Goal: Information Seeking & Learning: Learn about a topic

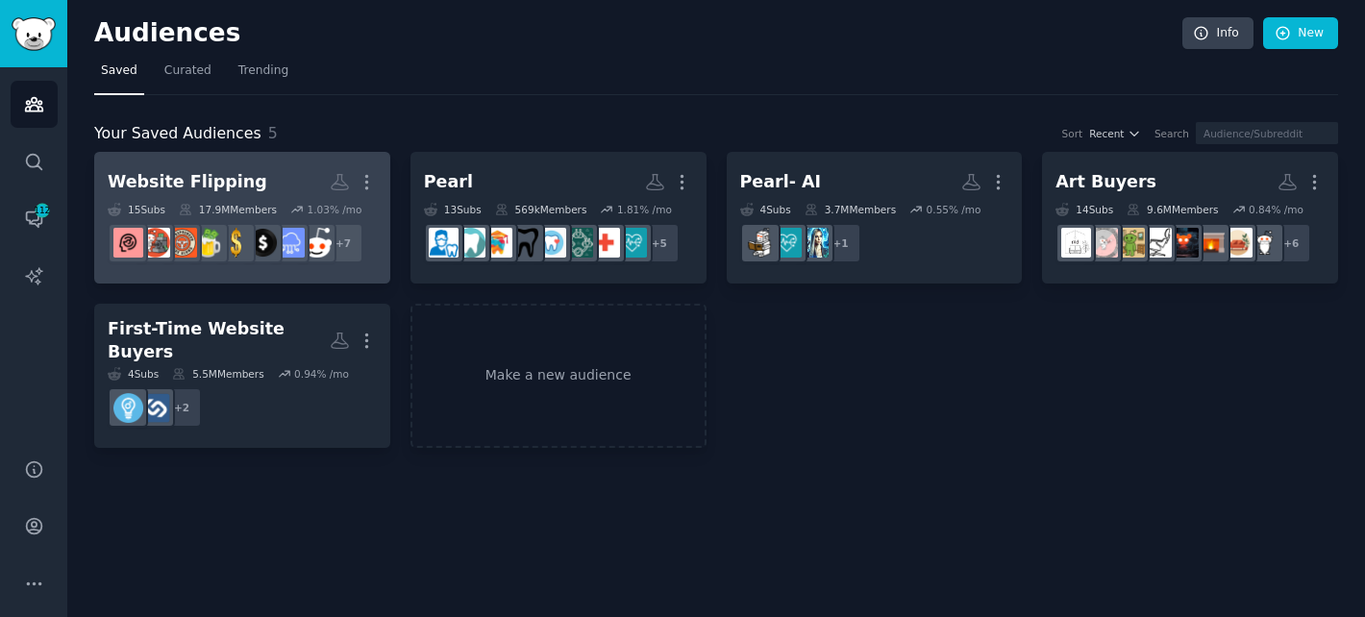
click at [253, 177] on h2 "Website Flipping More" at bounding box center [242, 182] width 269 height 34
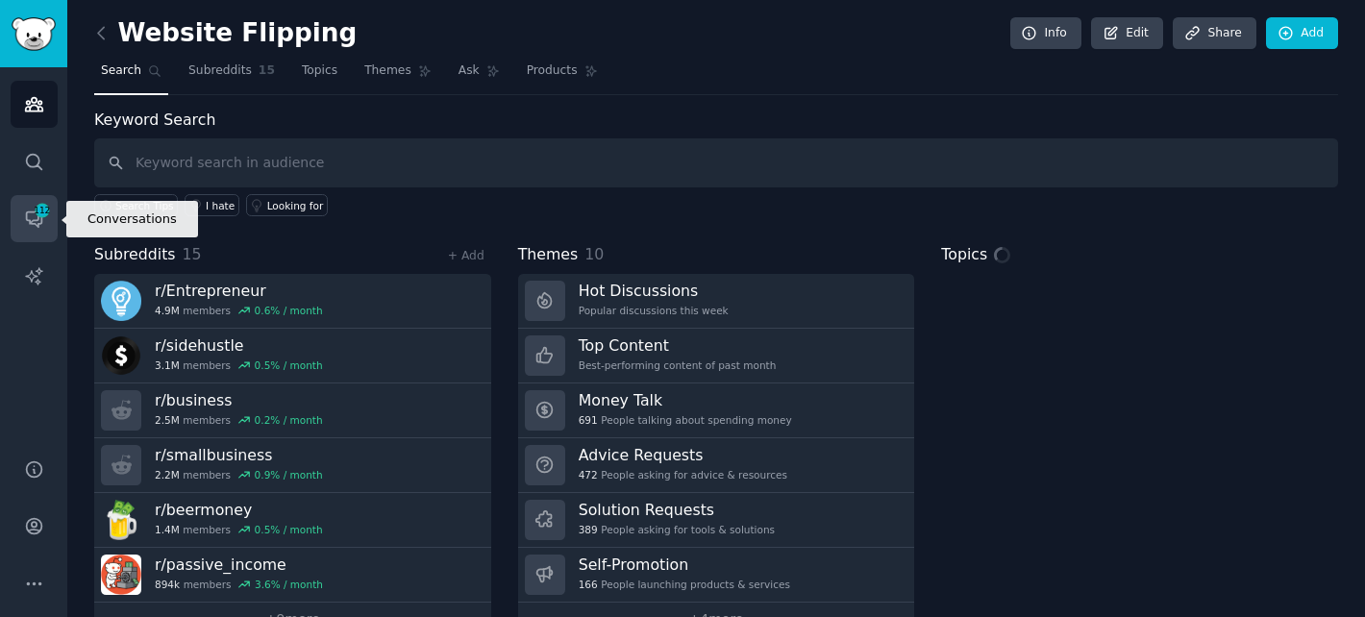
click at [38, 219] on icon "Sidebar" at bounding box center [34, 219] width 20 height 20
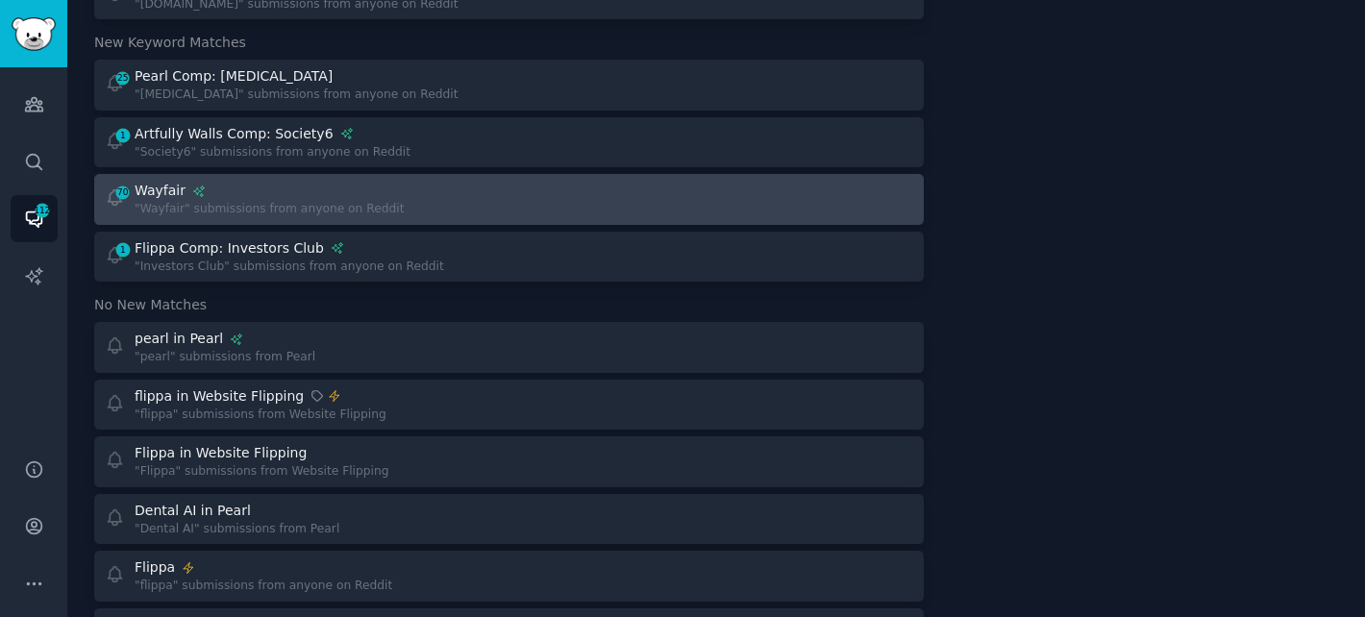
scroll to position [277, 0]
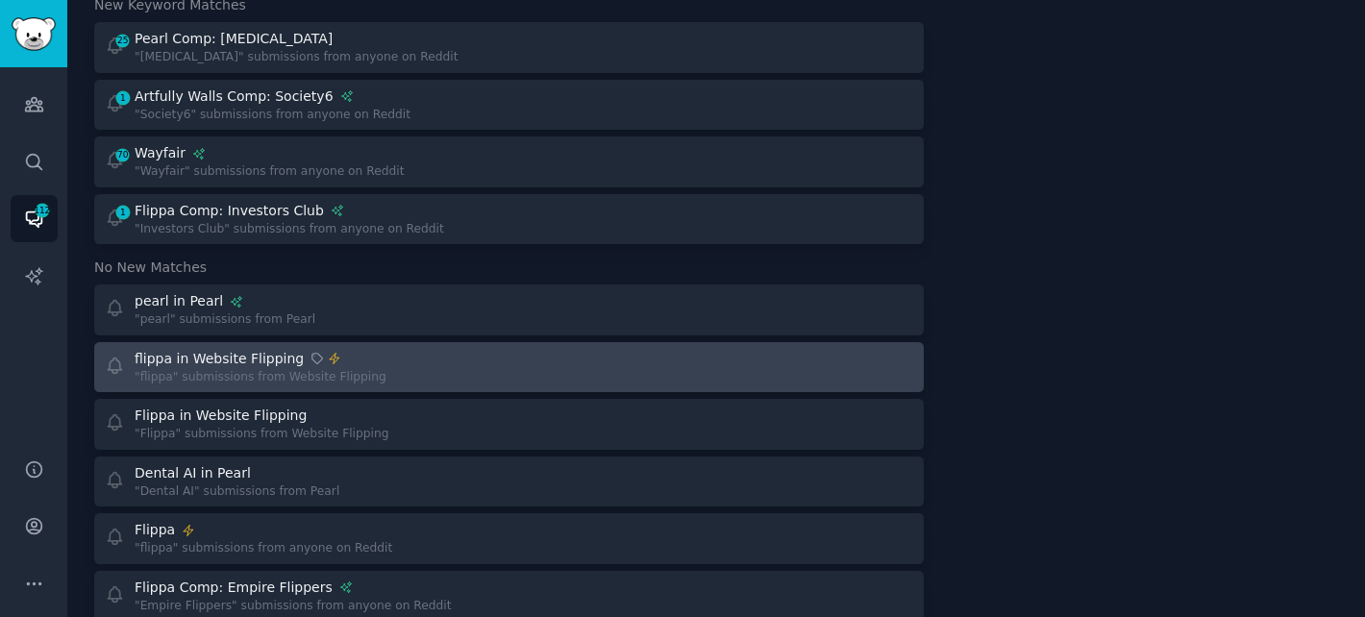
click at [574, 365] on div at bounding box center [717, 367] width 391 height 37
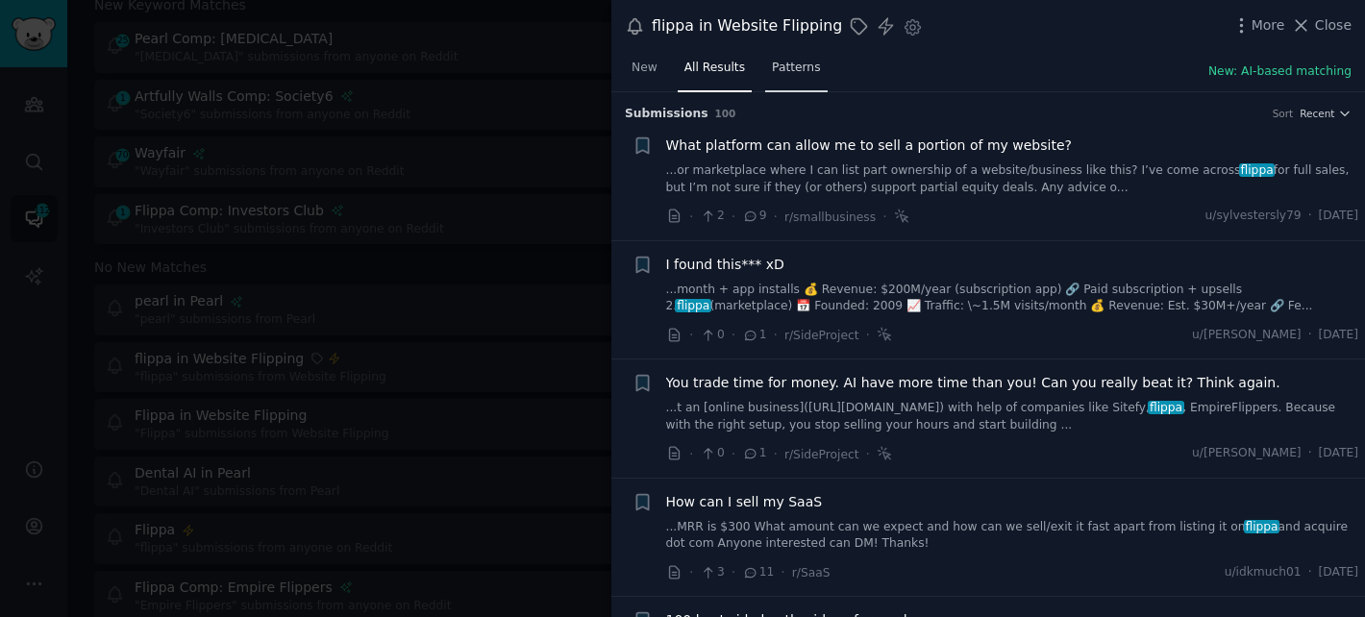
click at [808, 71] on span "Patterns" at bounding box center [796, 68] width 48 height 17
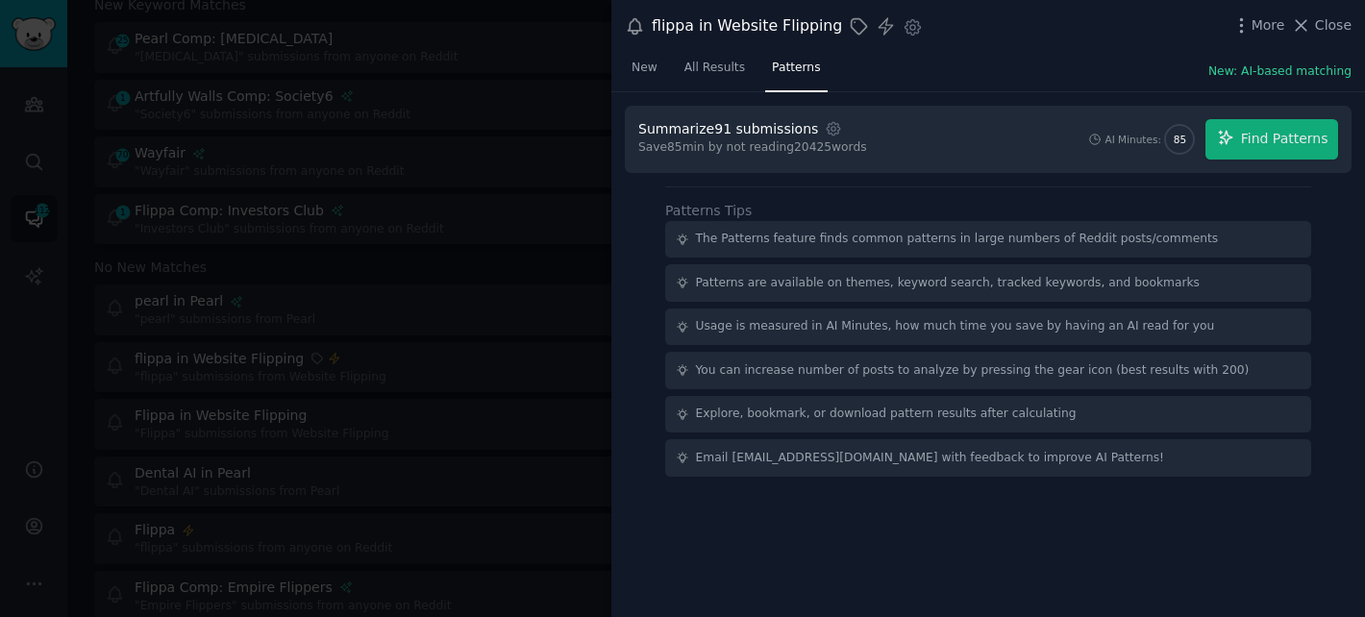
click at [793, 243] on div "The Patterns feature finds common patterns in large numbers of Reddit posts/com…" at bounding box center [957, 239] width 523 height 17
click at [1332, 23] on span "Close" at bounding box center [1333, 25] width 37 height 20
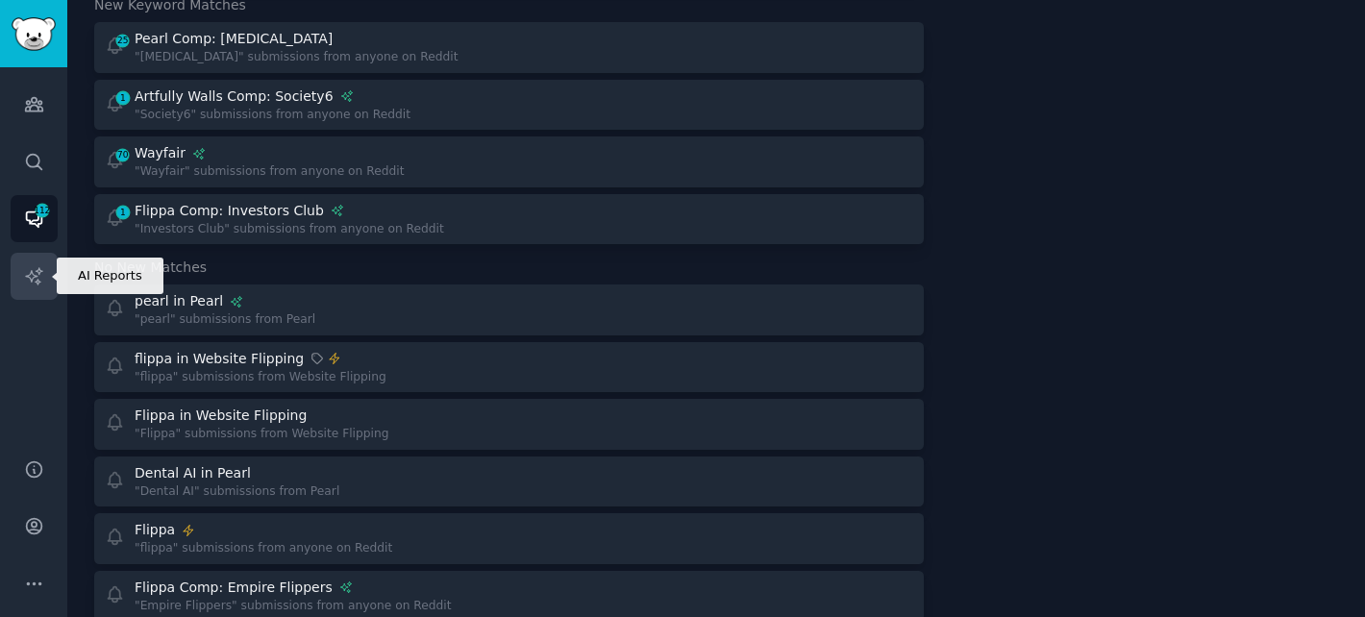
click at [34, 281] on icon "Sidebar" at bounding box center [34, 276] width 20 height 20
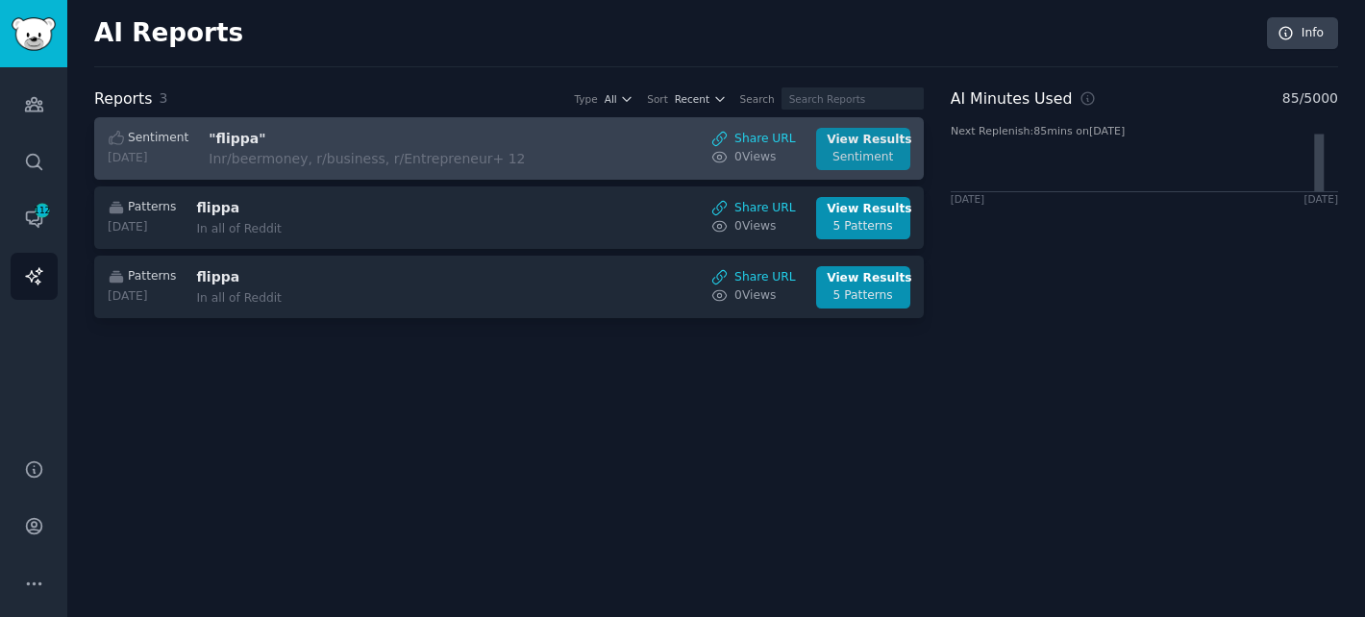
click at [856, 140] on div "View Results" at bounding box center [863, 140] width 72 height 17
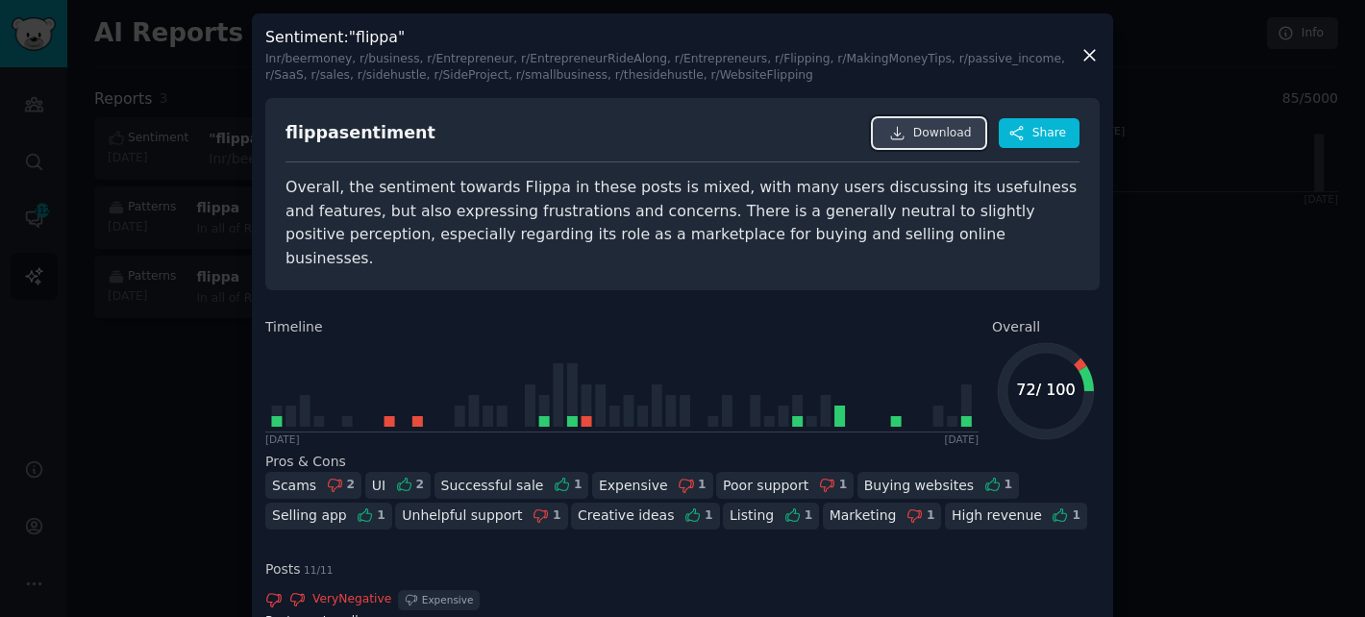
click at [900, 133] on icon at bounding box center [897, 133] width 17 height 17
click at [1089, 54] on icon at bounding box center [1089, 55] width 20 height 20
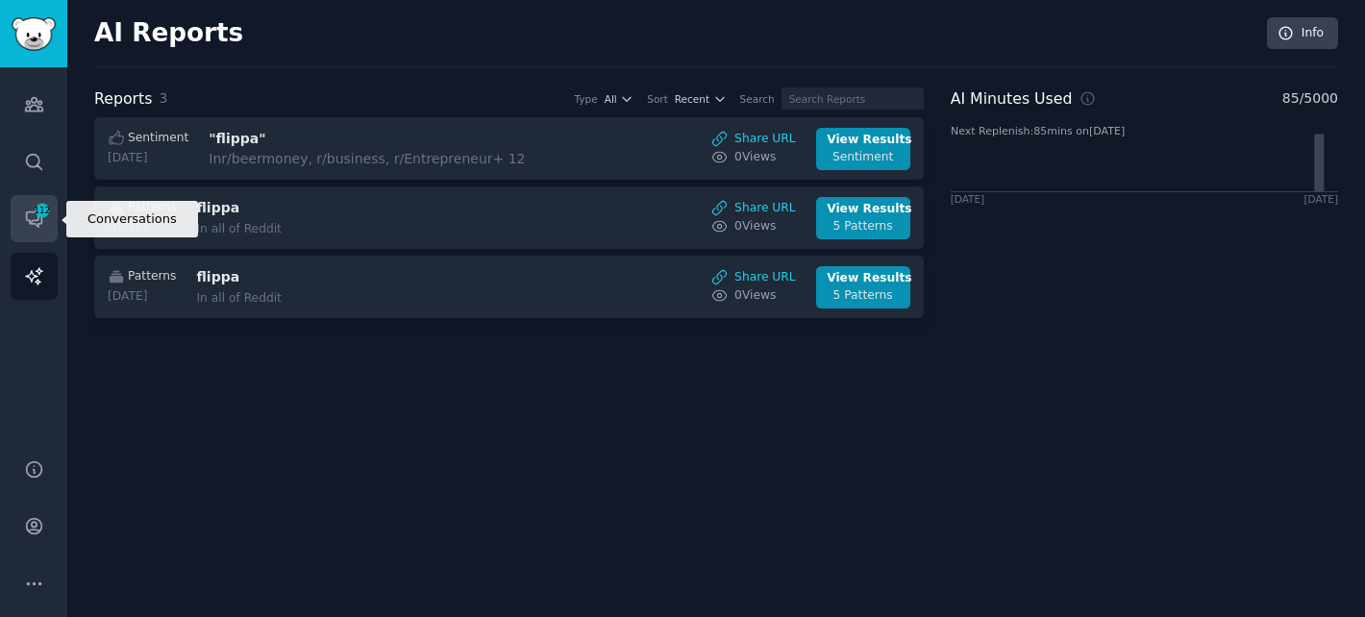
click at [27, 212] on icon "Sidebar" at bounding box center [34, 219] width 20 height 20
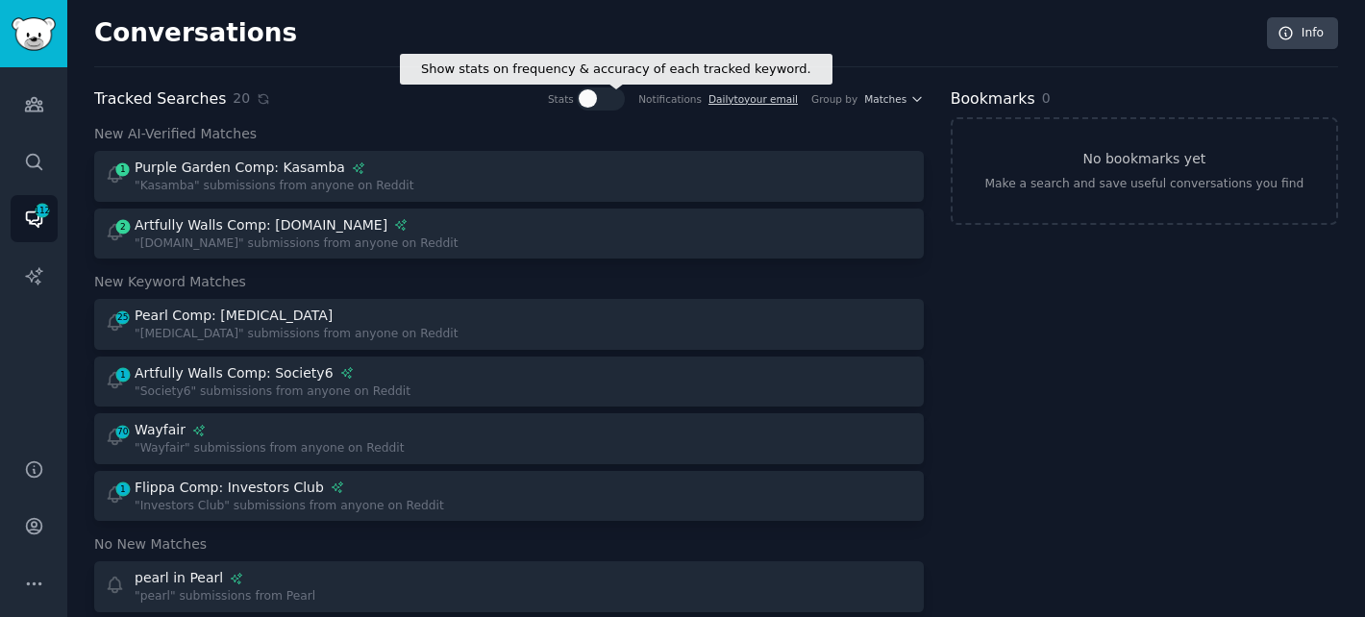
click at [600, 110] on div at bounding box center [601, 98] width 48 height 23
checkbox input "true"
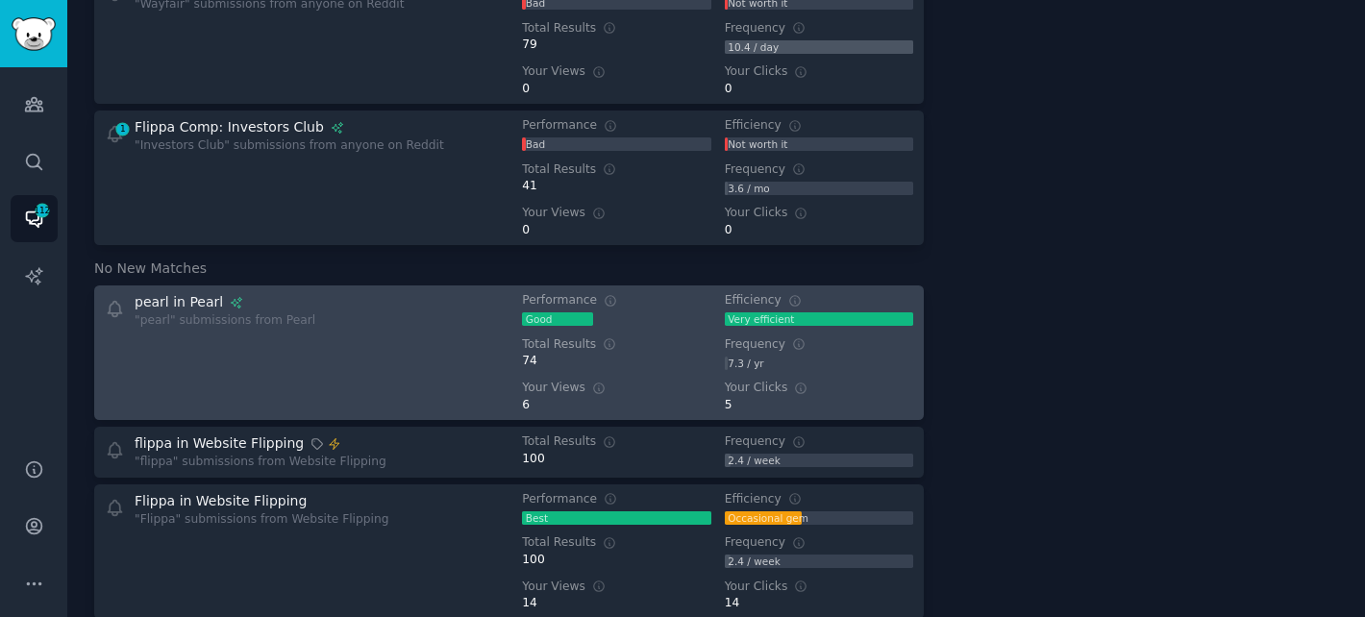
scroll to position [876, 0]
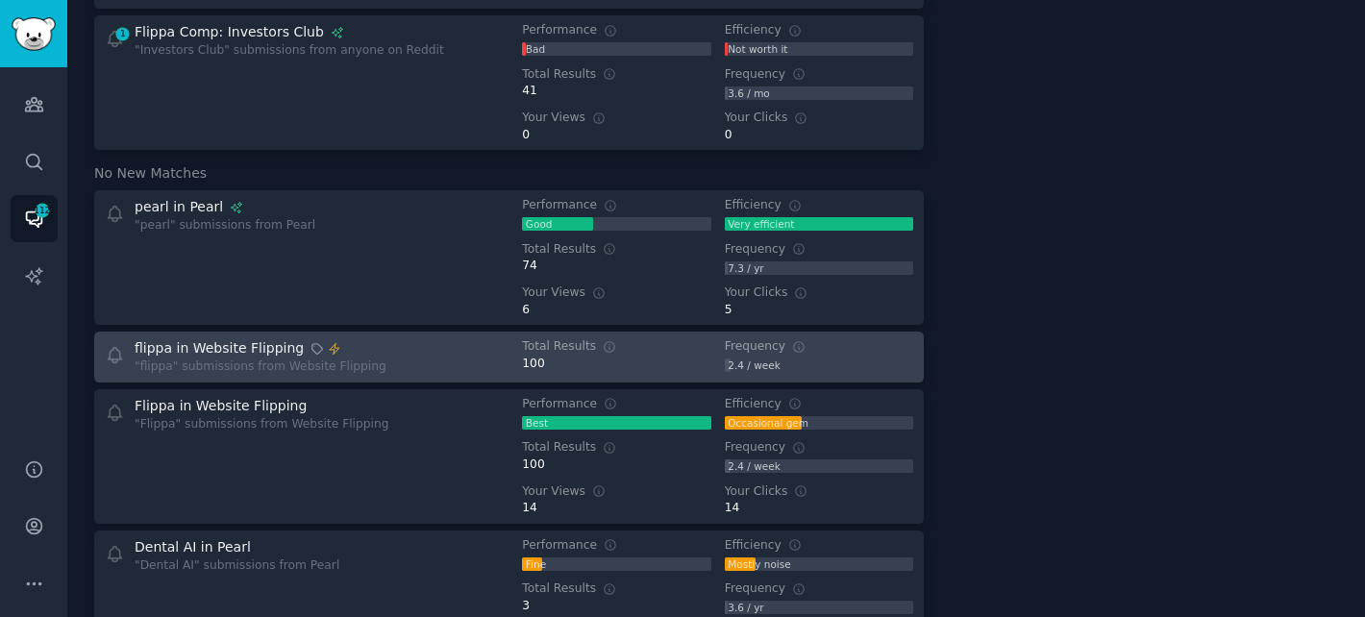
click at [413, 358] on div "flippa in Website Flipping "flippa" submissions from Website Flipping" at bounding box center [300, 356] width 391 height 37
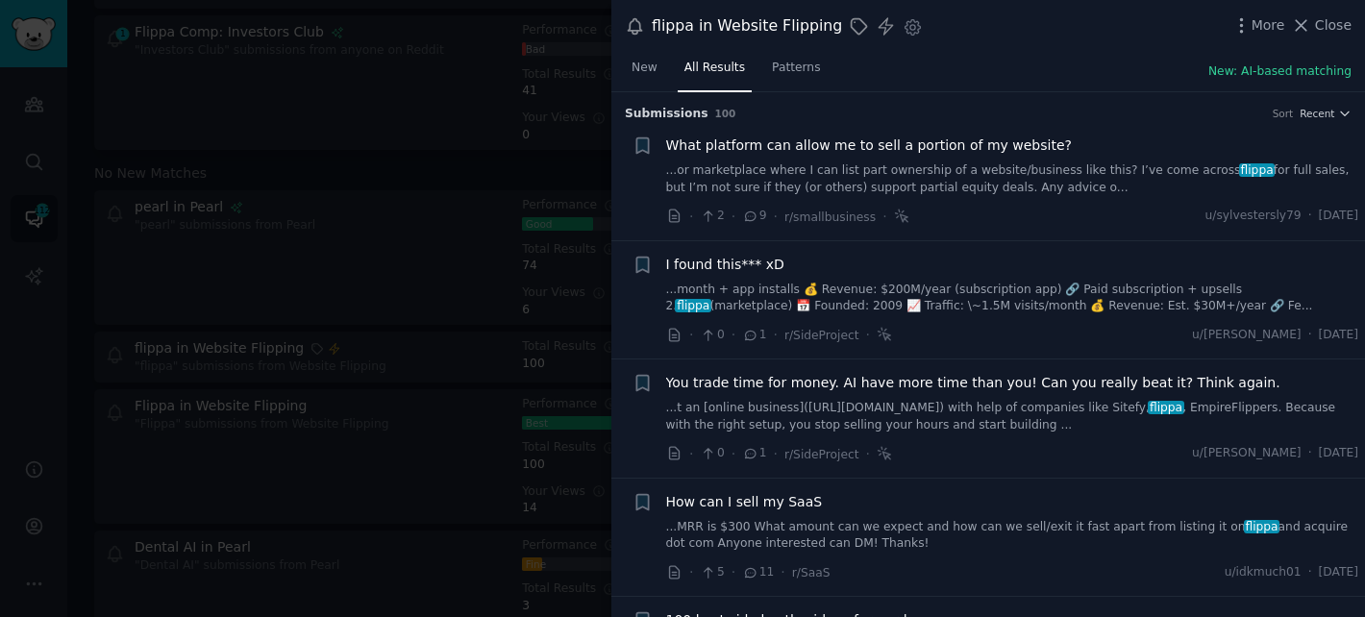
click at [1347, 111] on div "Submission s 100 Sort Recent + What platform can allow me to sell a portion of …" at bounding box center [988, 355] width 754 height 526
click at [1338, 112] on icon "button" at bounding box center [1344, 113] width 13 height 13
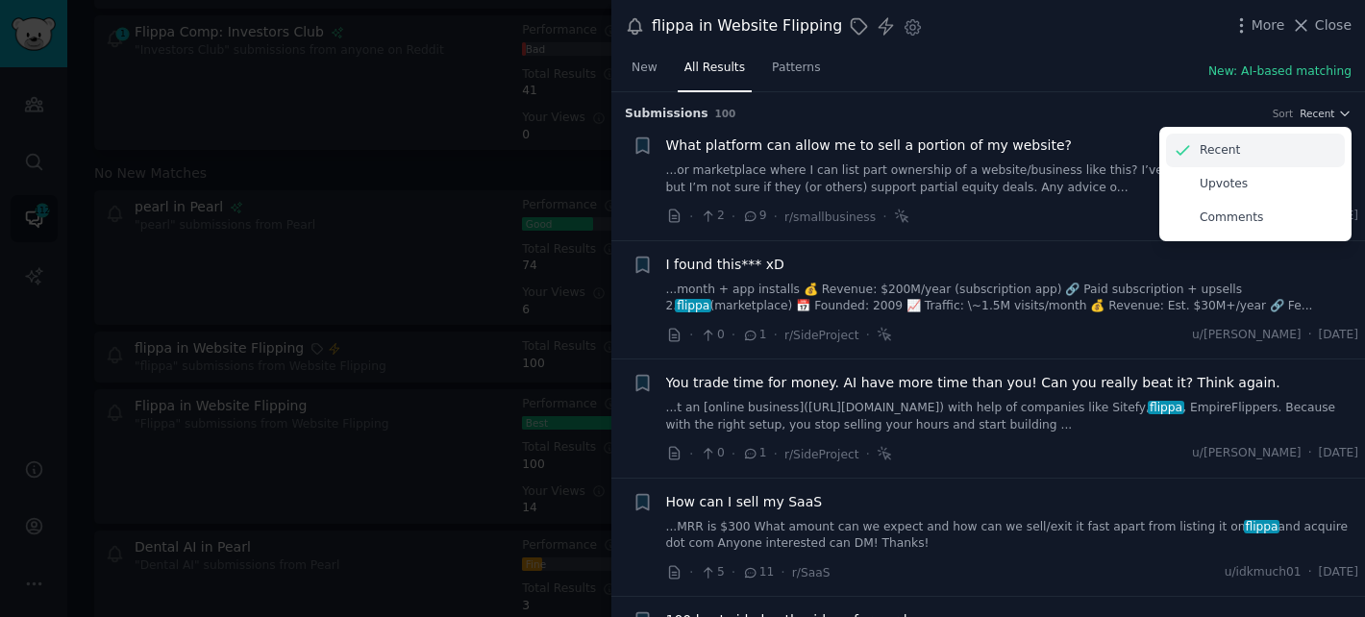
click at [1238, 154] on div "Recent" at bounding box center [1255, 151] width 179 height 34
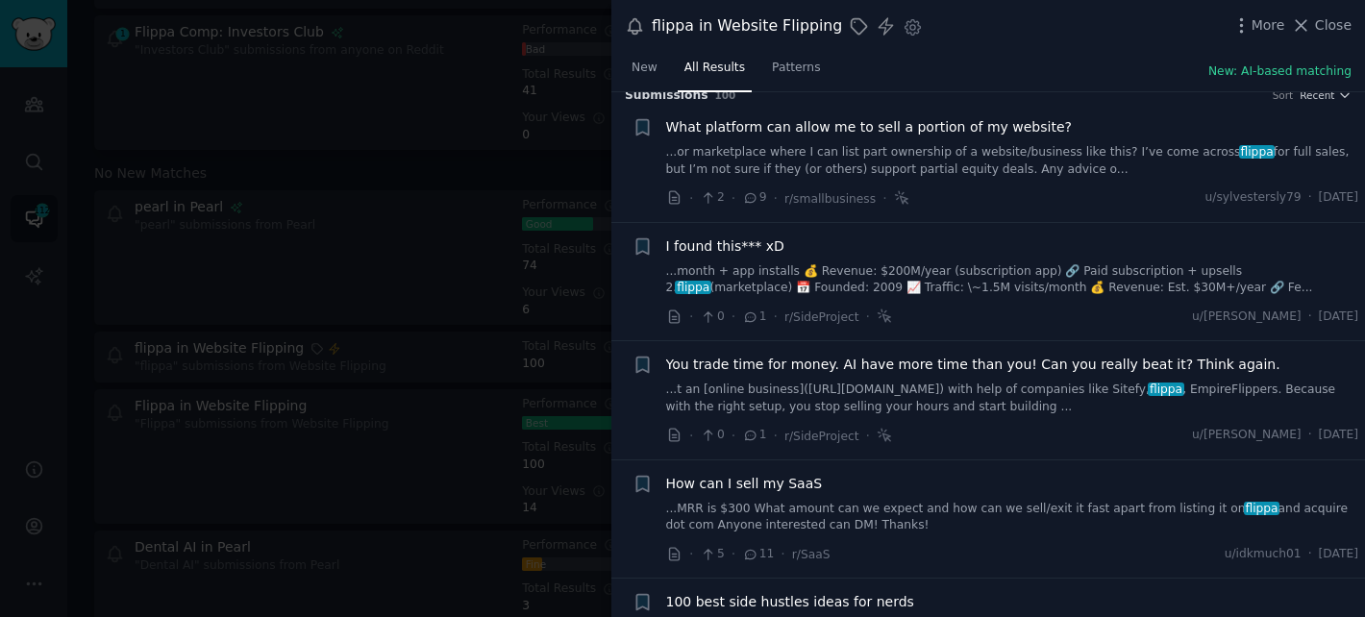
scroll to position [20, 0]
click at [1029, 310] on div "· 0 · 1 · r/SideProject · u/[PERSON_NAME] · [DATE]" at bounding box center [1012, 315] width 693 height 20
click at [1161, 289] on link "...month + app installs 💰 Revenue: $200M/year (subscription app) 🔗 Paid subscri…" at bounding box center [1012, 278] width 693 height 34
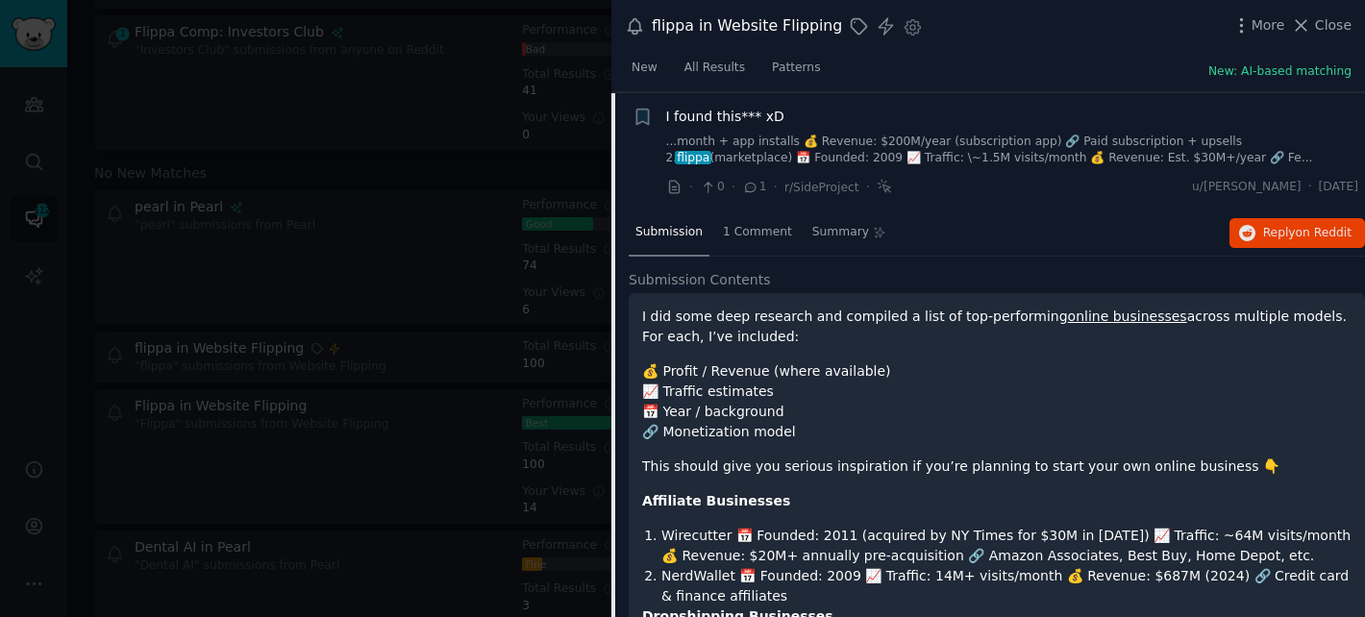
scroll to position [149, 0]
click at [1268, 226] on span "Reply on Reddit" at bounding box center [1307, 232] width 88 height 17
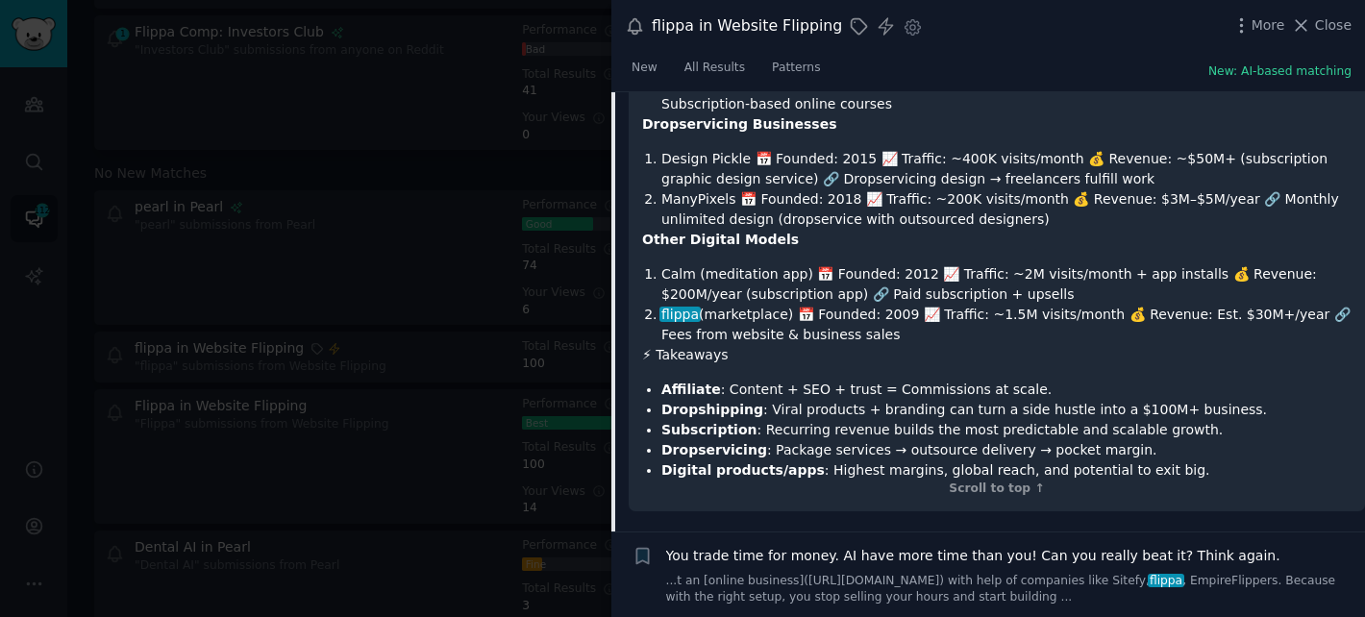
scroll to position [1042, 0]
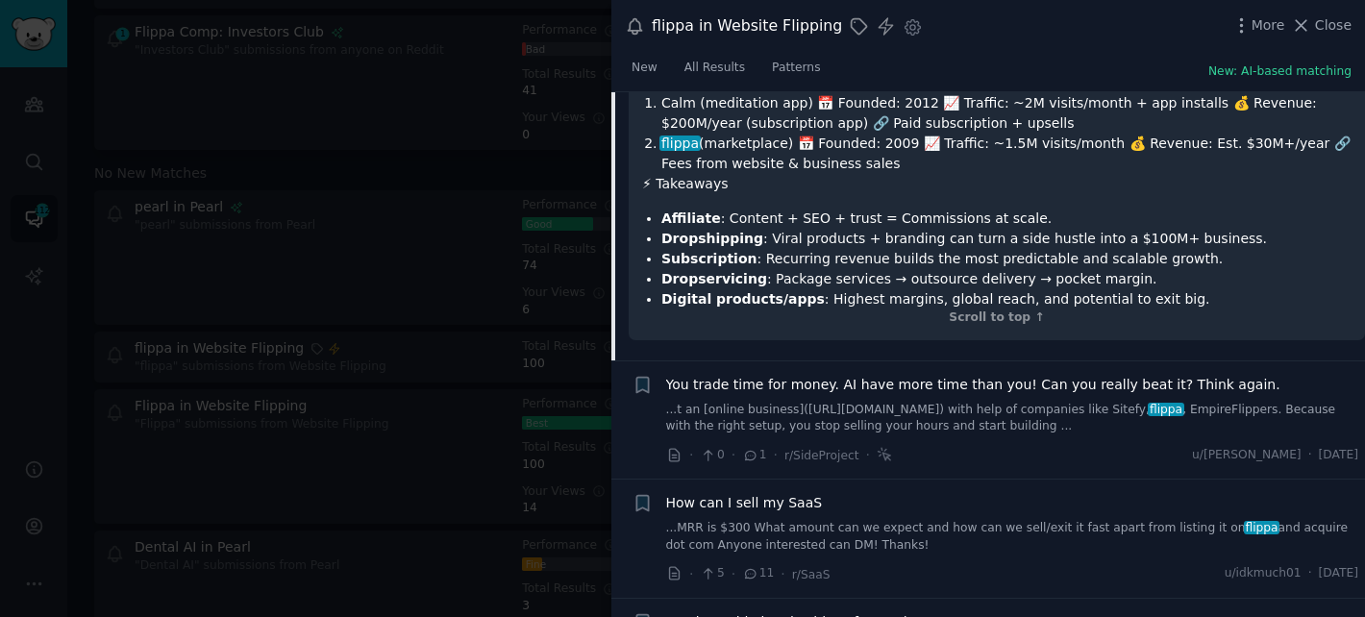
click at [1050, 392] on span "You trade time for money. AI have more time than you! Can you really beat it? T…" at bounding box center [973, 385] width 614 height 20
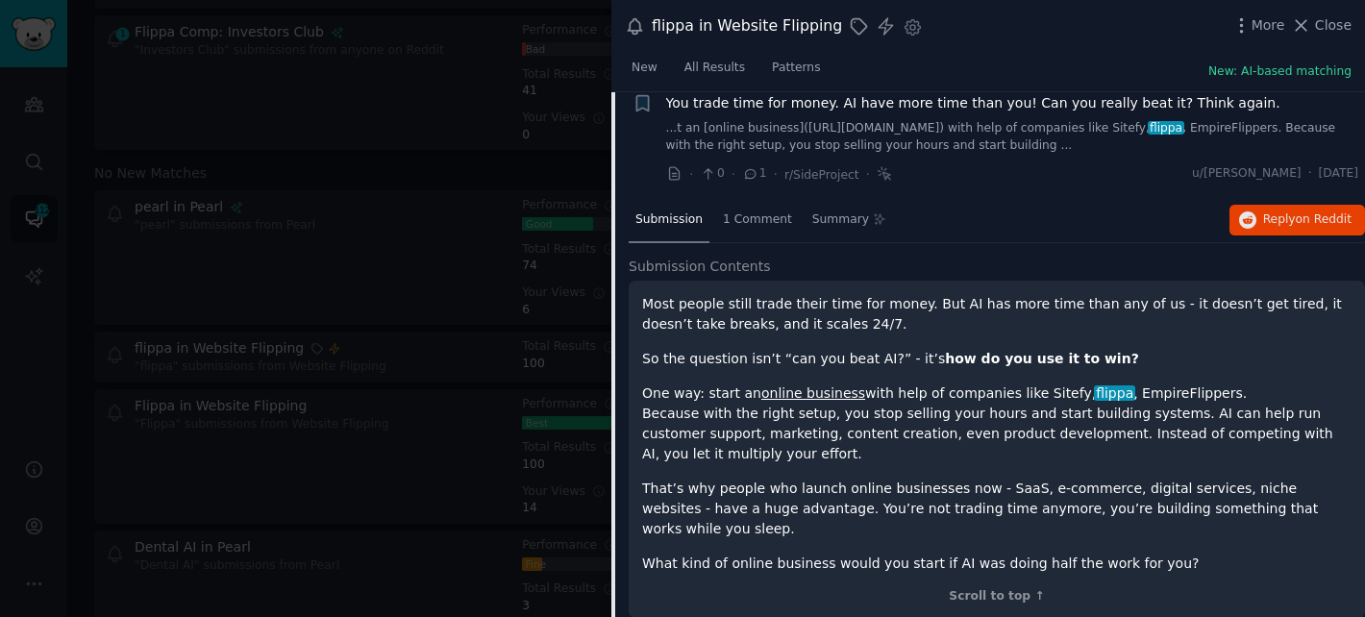
scroll to position [267, 0]
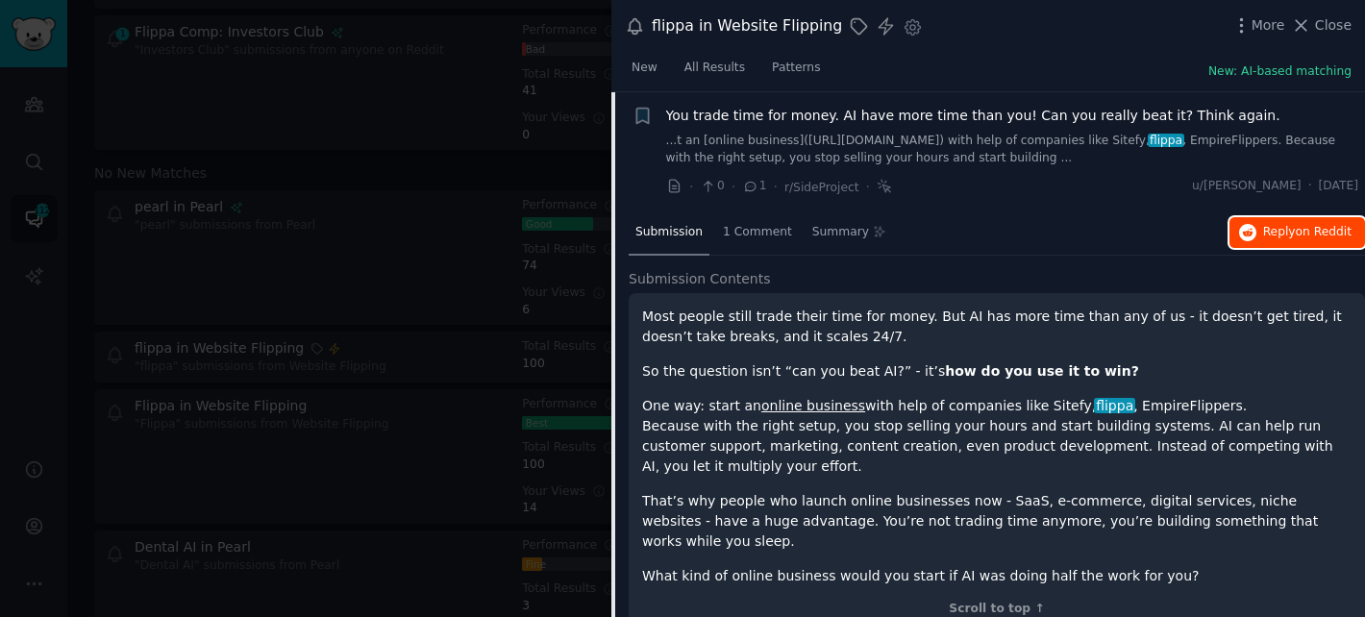
click at [1268, 237] on span "Reply on Reddit" at bounding box center [1307, 232] width 88 height 17
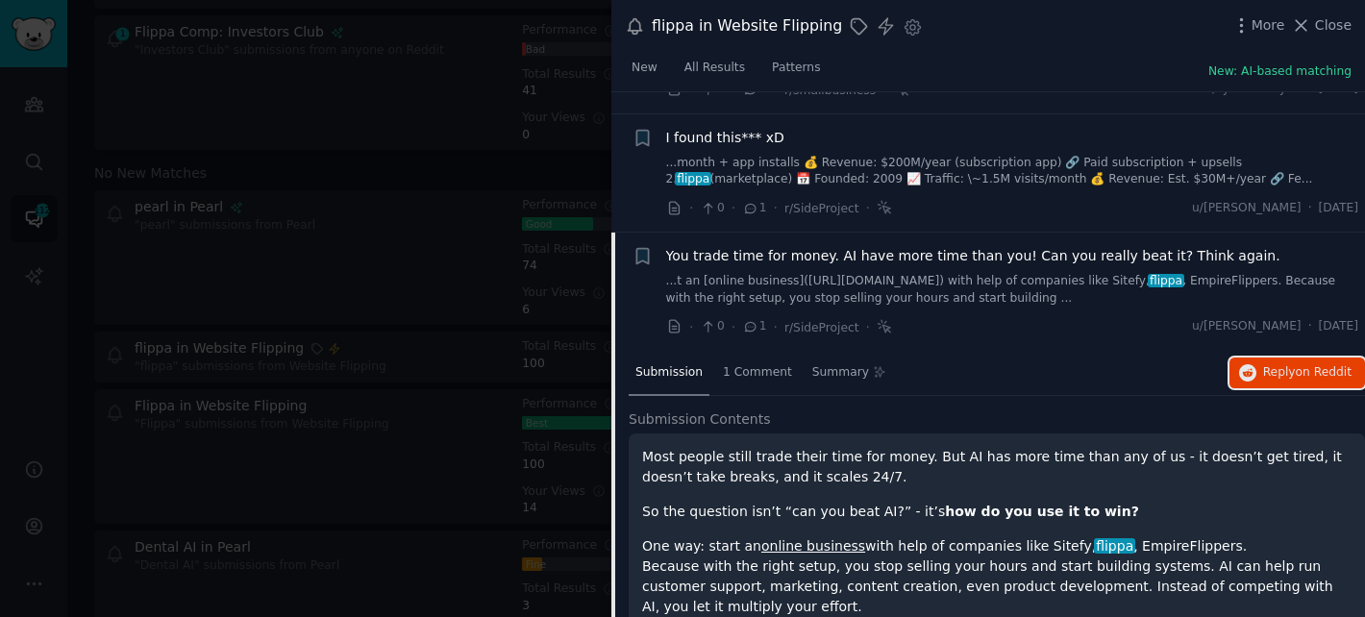
scroll to position [0, 0]
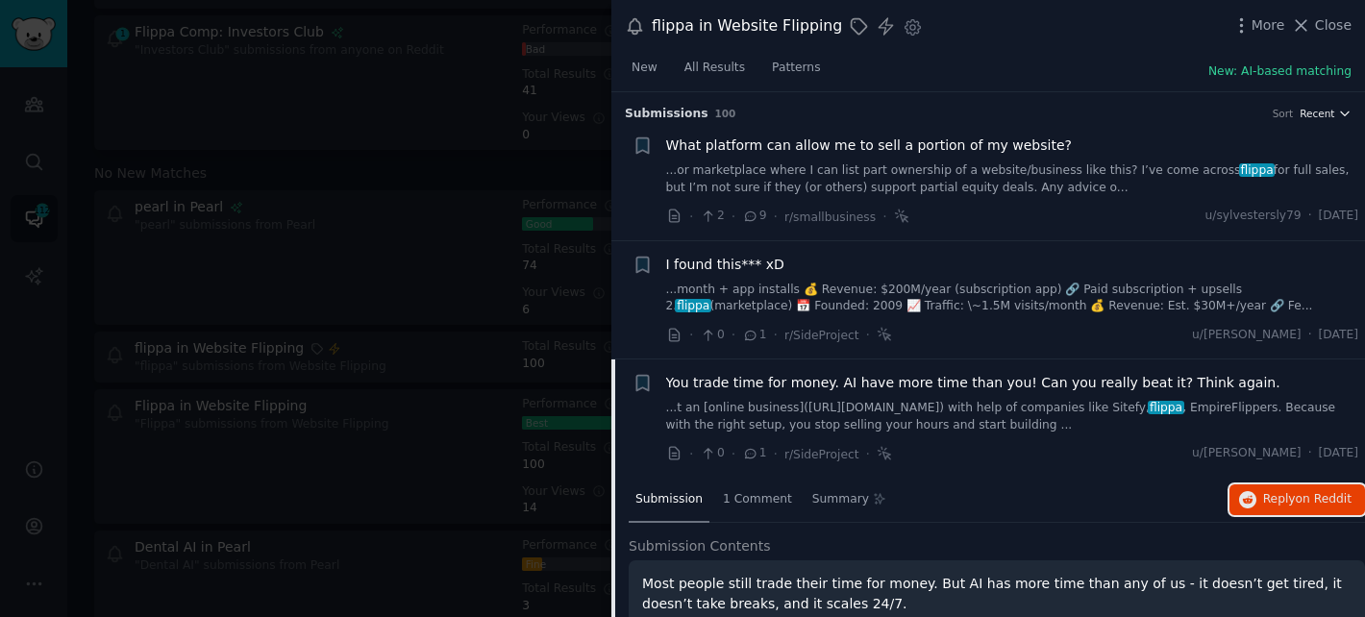
click at [1312, 114] on span "Recent" at bounding box center [1316, 113] width 35 height 13
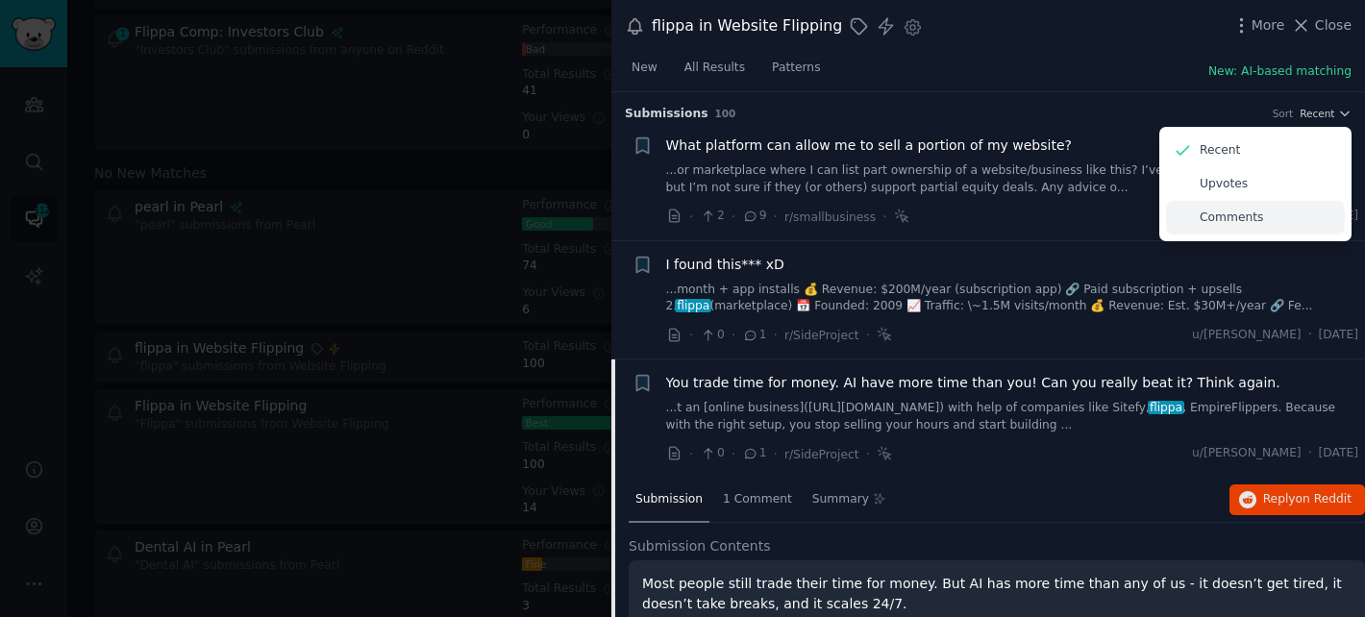
click at [1248, 214] on p "Comments" at bounding box center [1230, 218] width 63 height 17
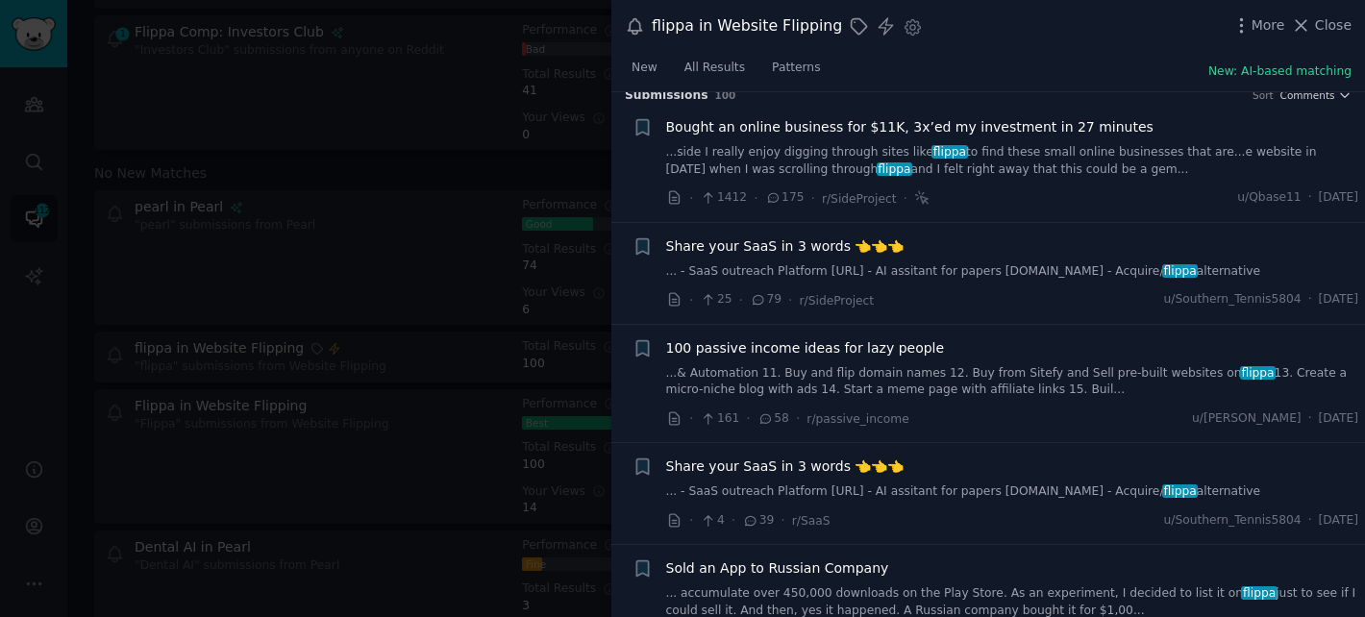
scroll to position [25, 0]
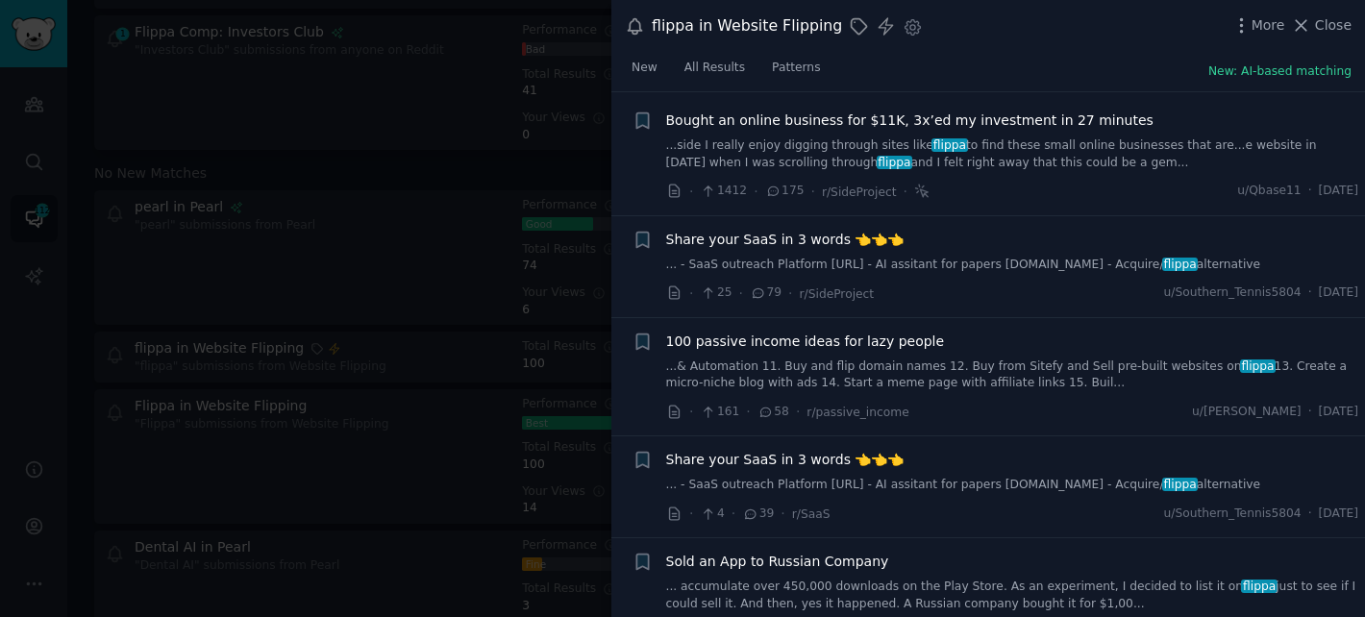
click at [743, 264] on link "... - SaaS outreach Platform [URL] - AI assitant for papers [DOMAIN_NAME] - Acq…" at bounding box center [1012, 265] width 693 height 17
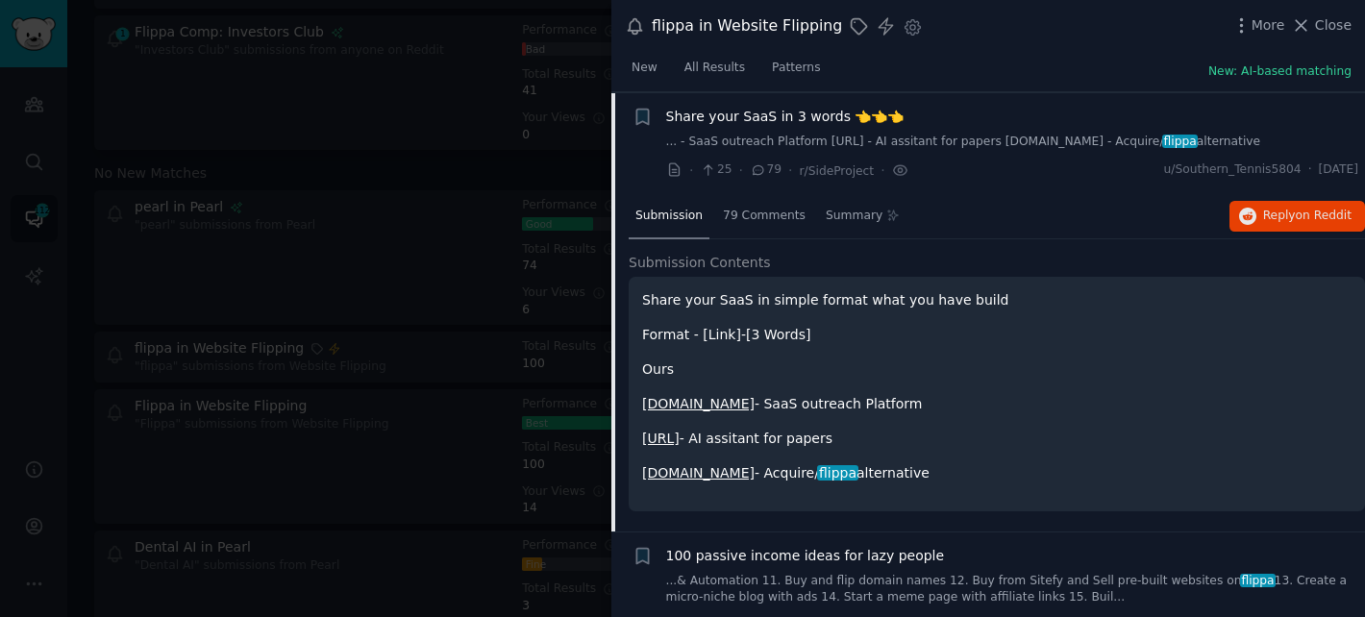
scroll to position [149, 0]
click at [1290, 216] on span "Reply on Reddit" at bounding box center [1307, 215] width 88 height 17
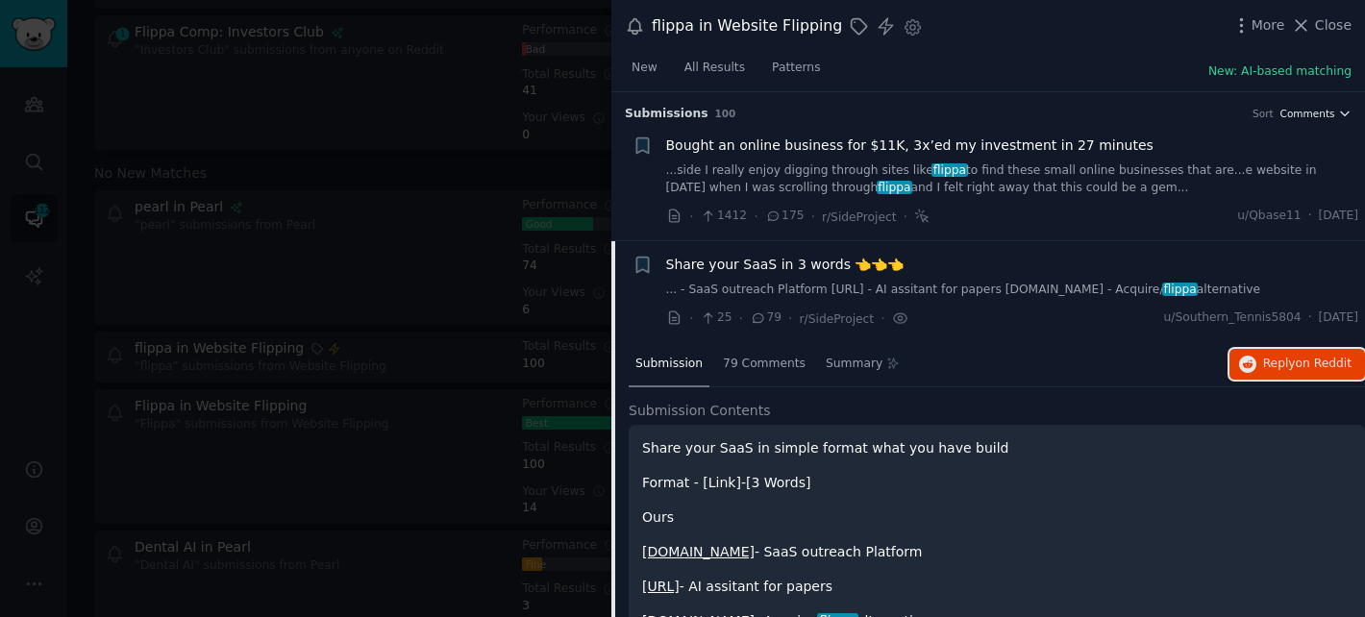
click at [1341, 114] on icon "button" at bounding box center [1345, 114] width 8 height 4
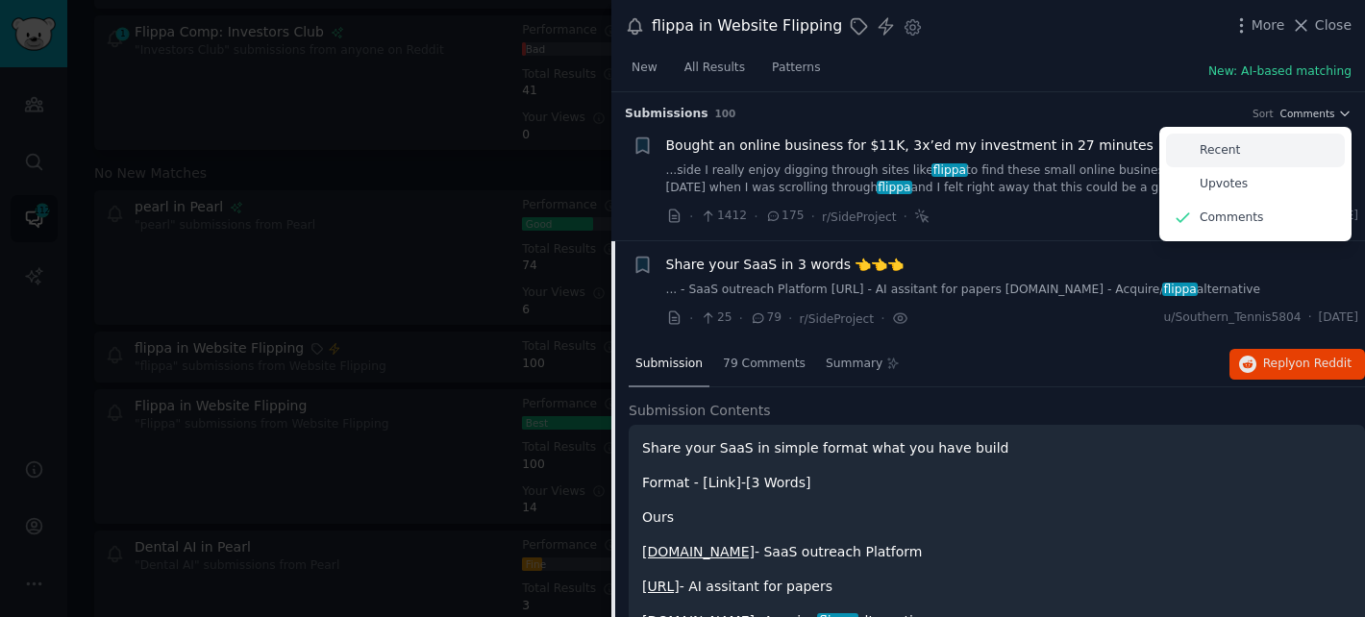
click at [1252, 155] on div "Recent" at bounding box center [1255, 151] width 179 height 34
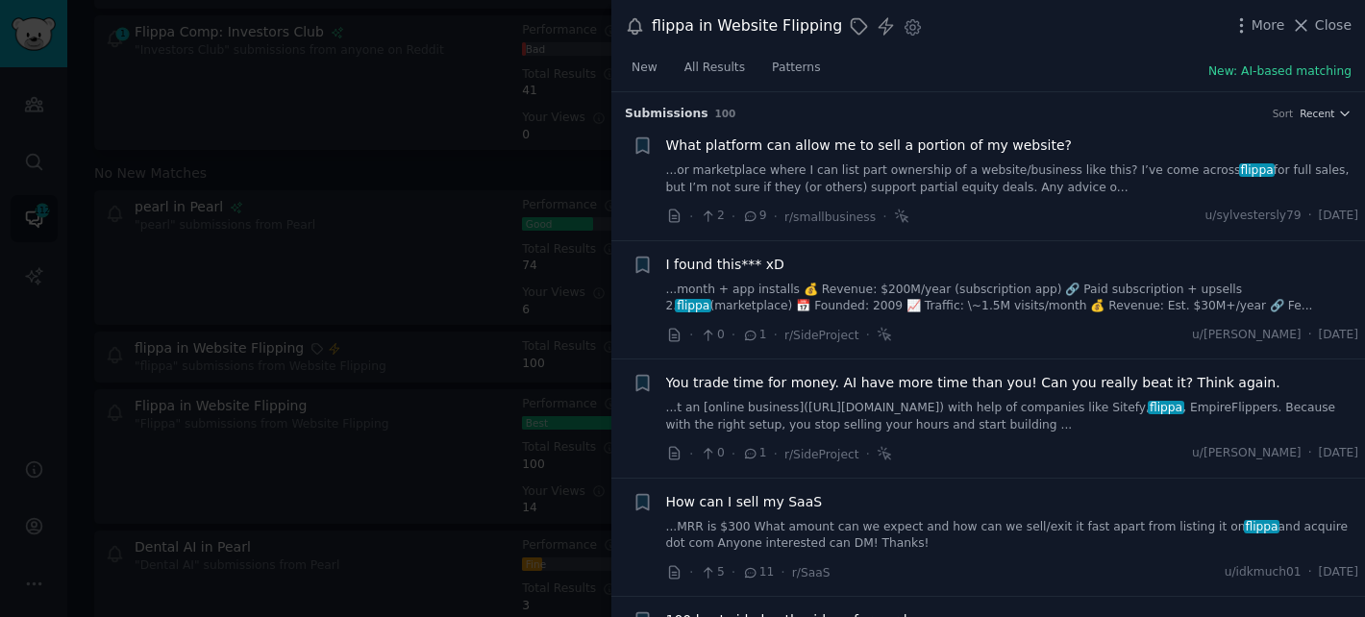
click at [914, 185] on link "...or marketplace where I can list part ownership of a website/business like th…" at bounding box center [1012, 179] width 693 height 34
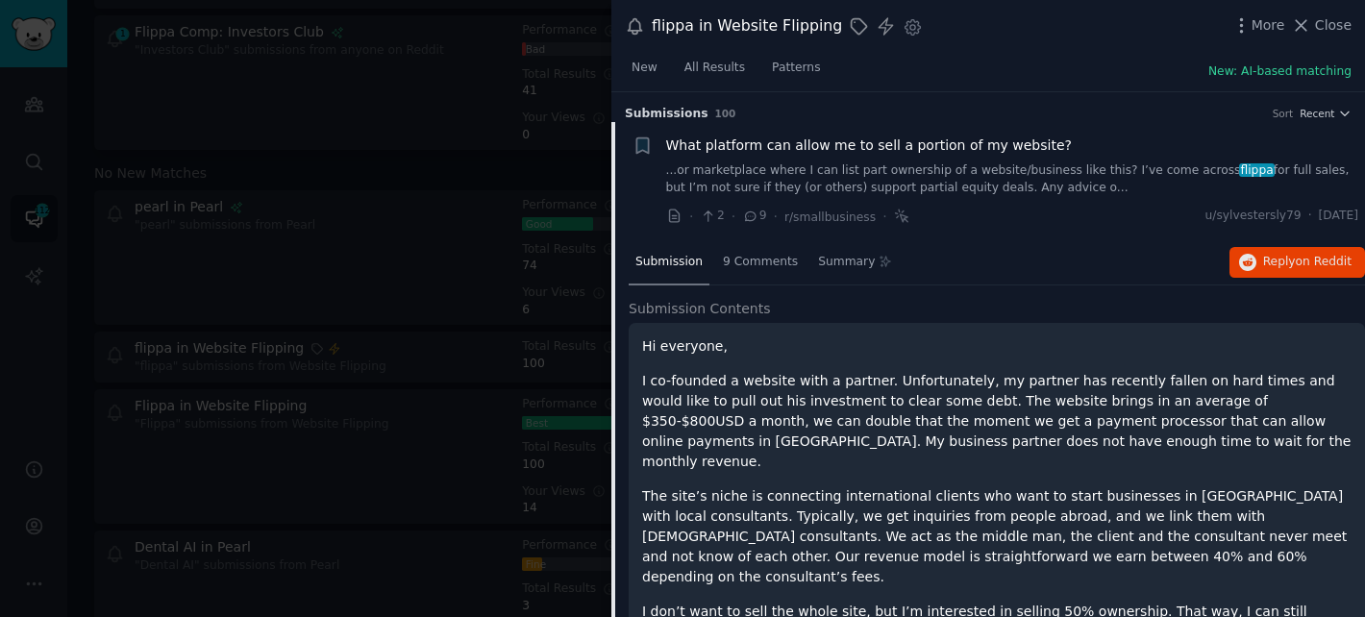
scroll to position [30, 0]
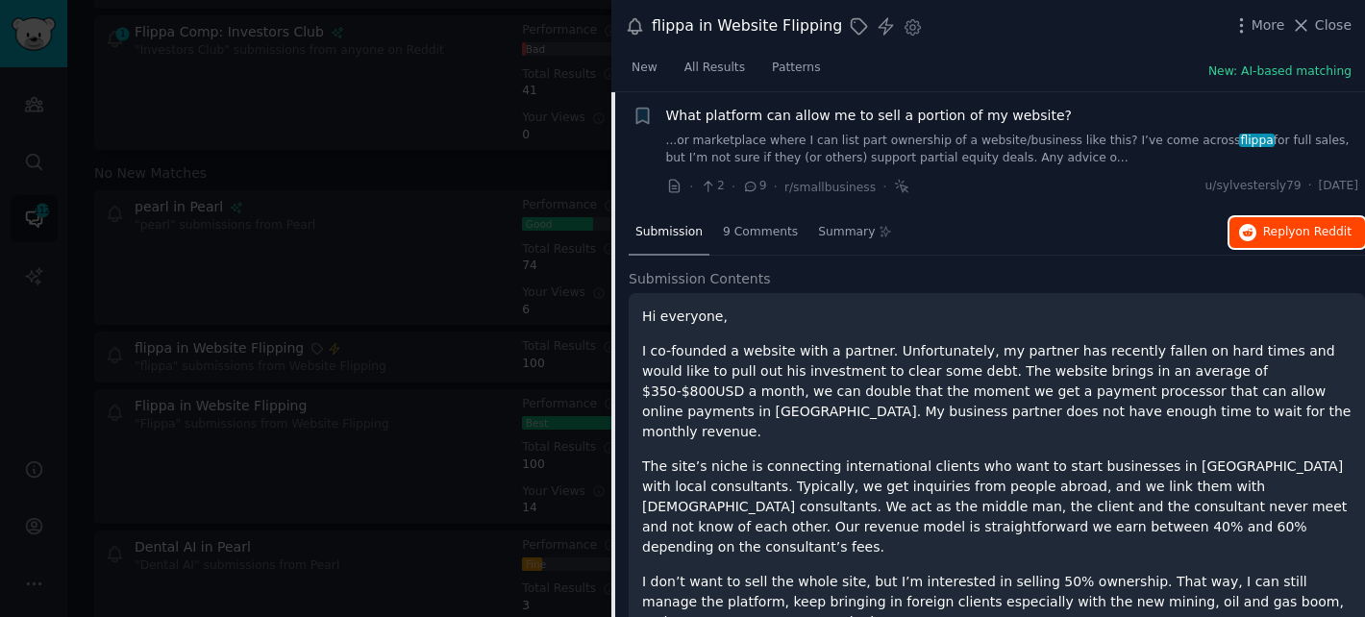
click at [1300, 235] on span "on Reddit" at bounding box center [1324, 231] width 56 height 13
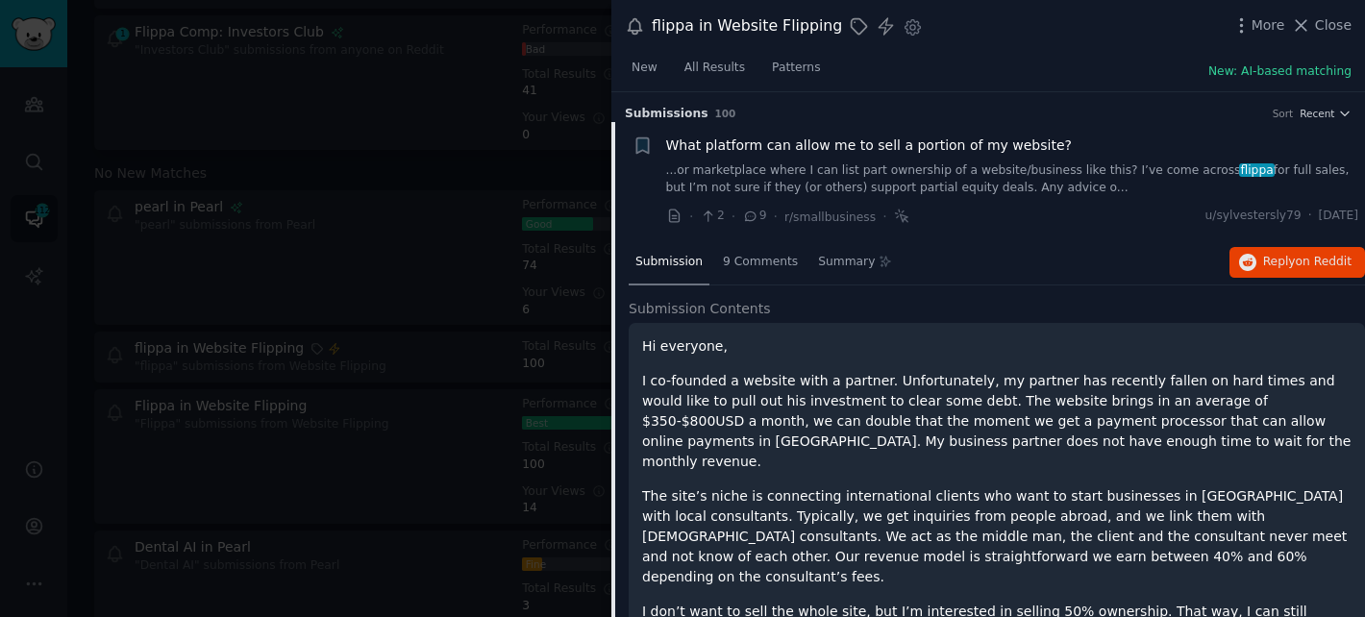
click at [1089, 27] on div "flippa in Website Flipping Mentions Settings More Close" at bounding box center [988, 26] width 727 height 26
click at [1341, 115] on icon "button" at bounding box center [1344, 113] width 13 height 13
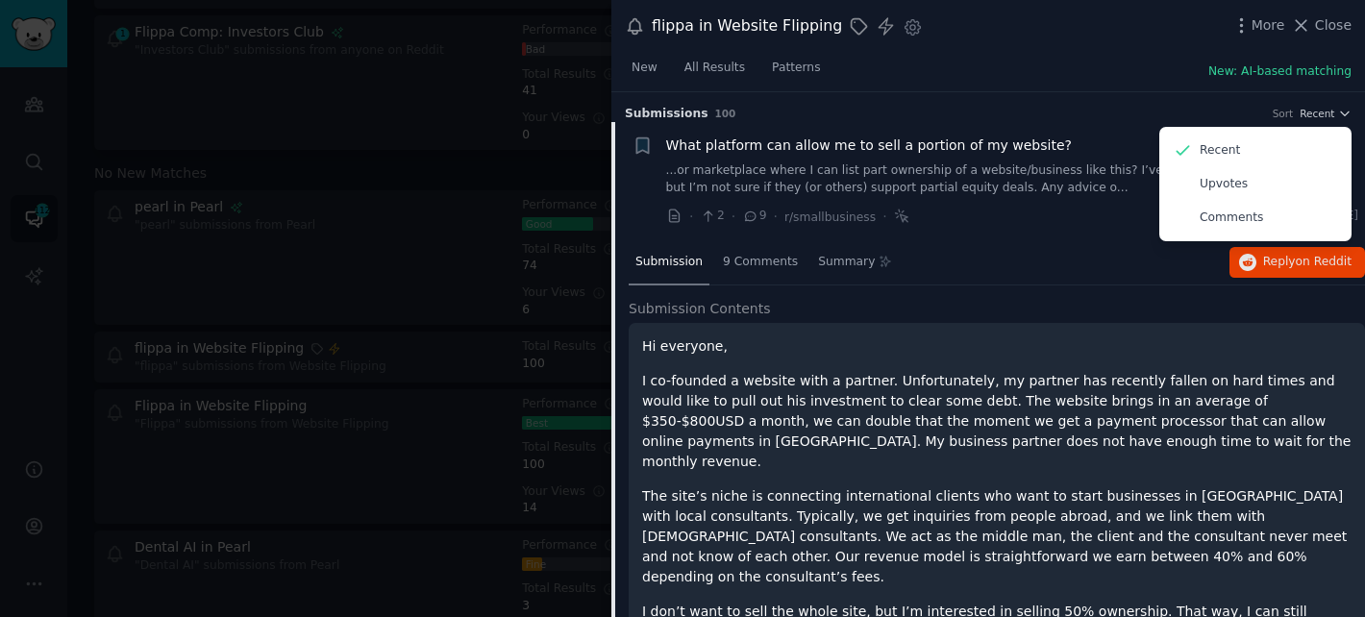
click at [1048, 86] on div "New All Results Patterns New: AI-based matching" at bounding box center [988, 72] width 754 height 39
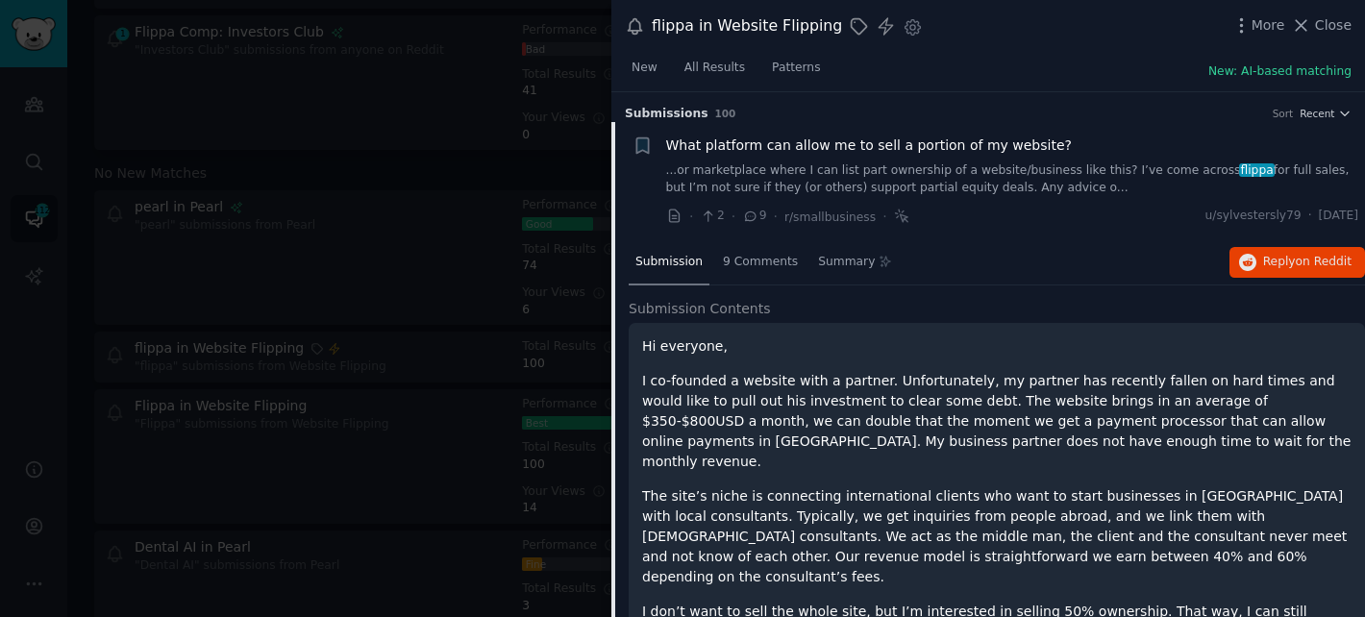
click at [1106, 274] on div "Submission 9 Comments Summary Reply on Reddit" at bounding box center [997, 263] width 736 height 46
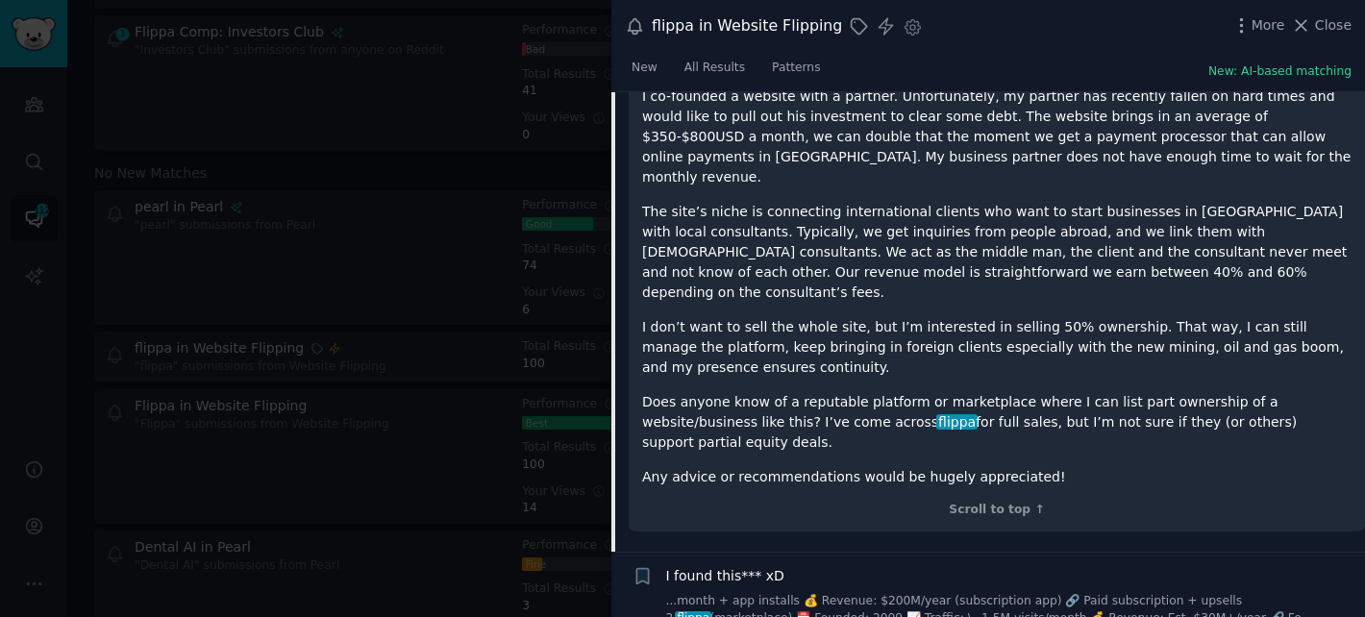
scroll to position [589, 0]
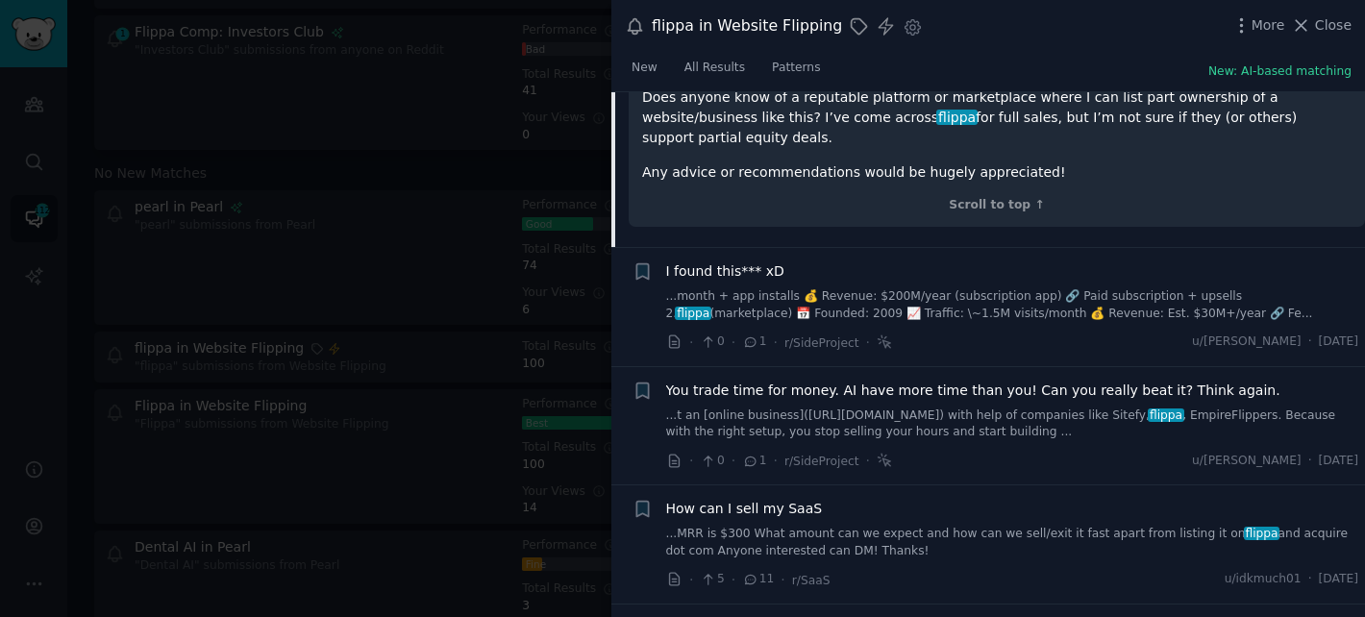
click at [1155, 333] on div "· 0 · 1 · r/SideProject · u/[PERSON_NAME] · [DATE]" at bounding box center [1012, 343] width 693 height 20
click at [930, 333] on div "· 0 · 1 · r/SideProject · u/[PERSON_NAME] · [DATE]" at bounding box center [1012, 343] width 693 height 20
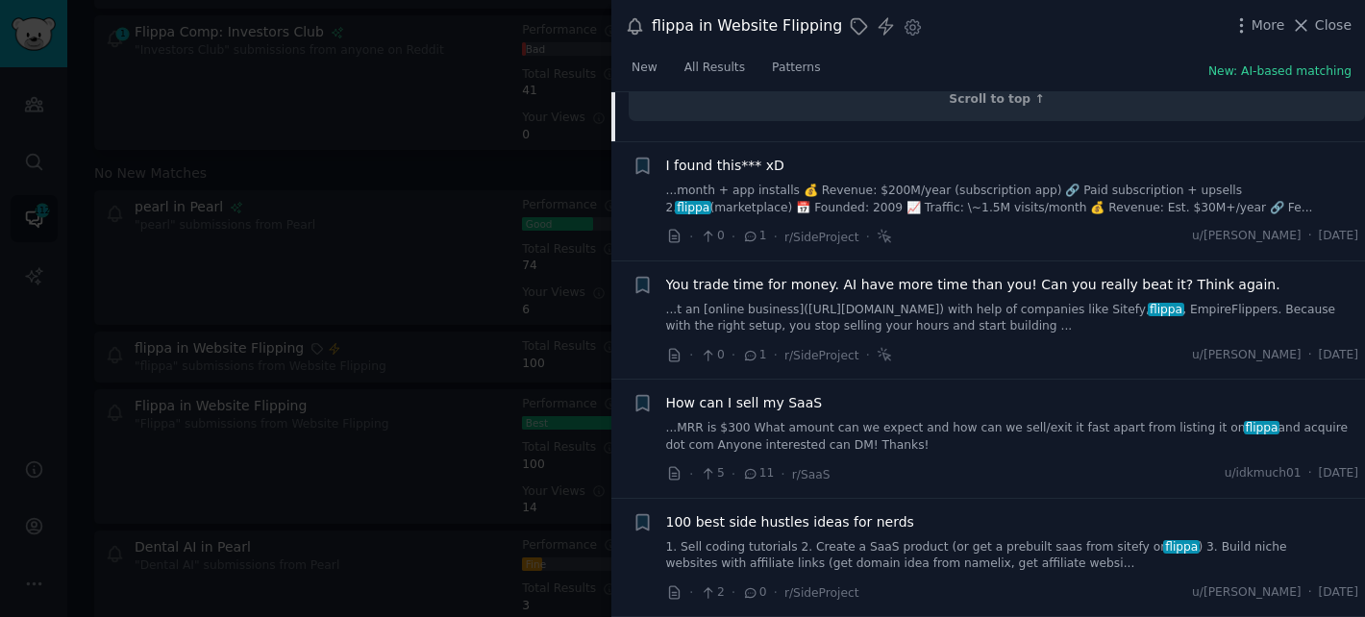
scroll to position [692, 0]
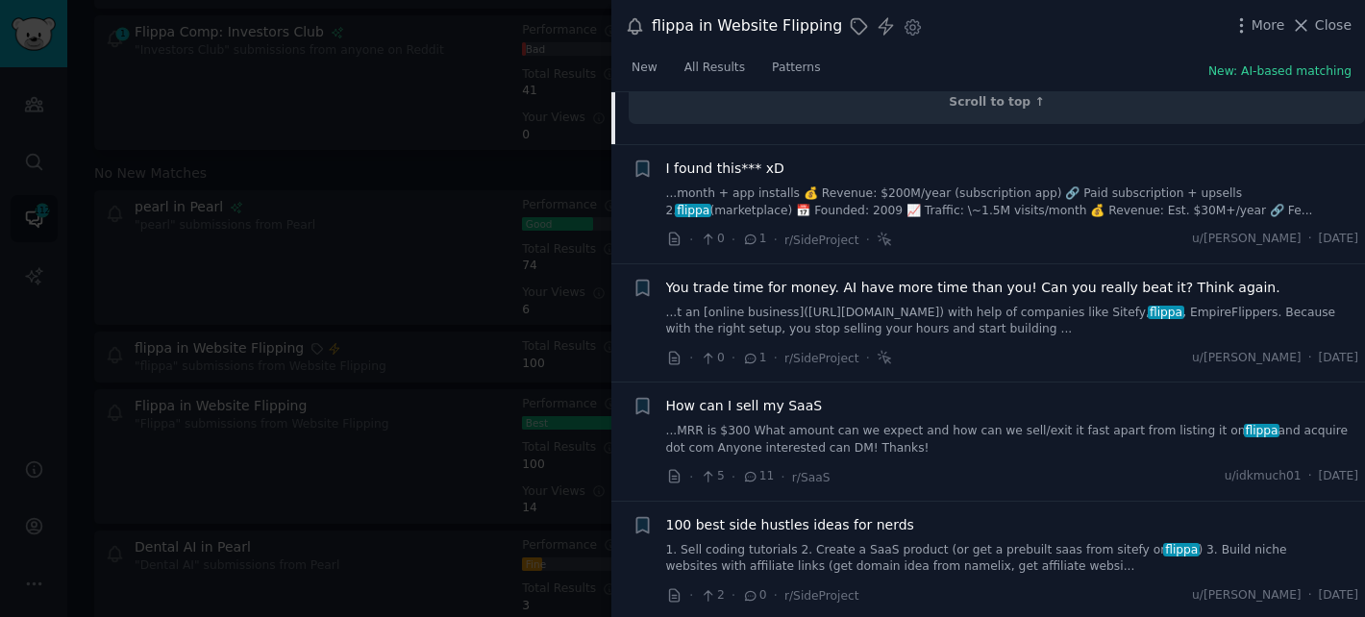
click at [1025, 348] on div "· 0 · 1 · r/SideProject · u/[PERSON_NAME] · [DATE]" at bounding box center [1012, 358] width 693 height 20
click at [1092, 278] on span "You trade time for money. AI have more time than you! Can you really beat it? T…" at bounding box center [973, 288] width 614 height 20
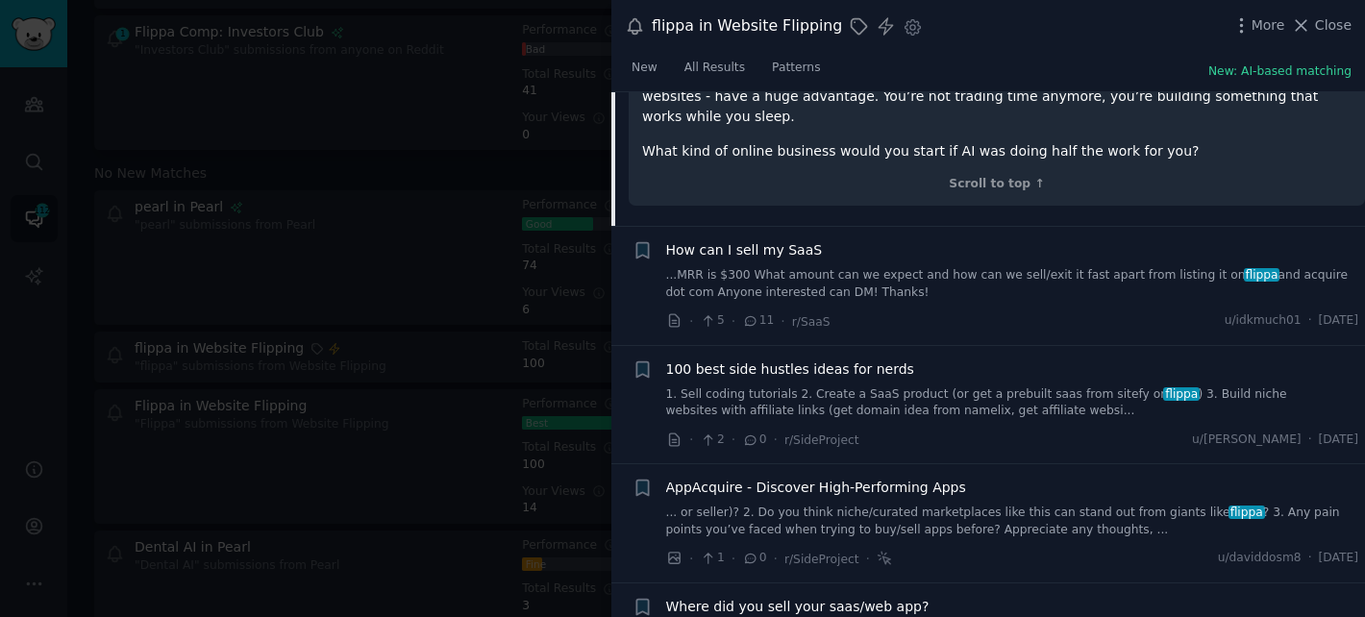
scroll to position [267, 0]
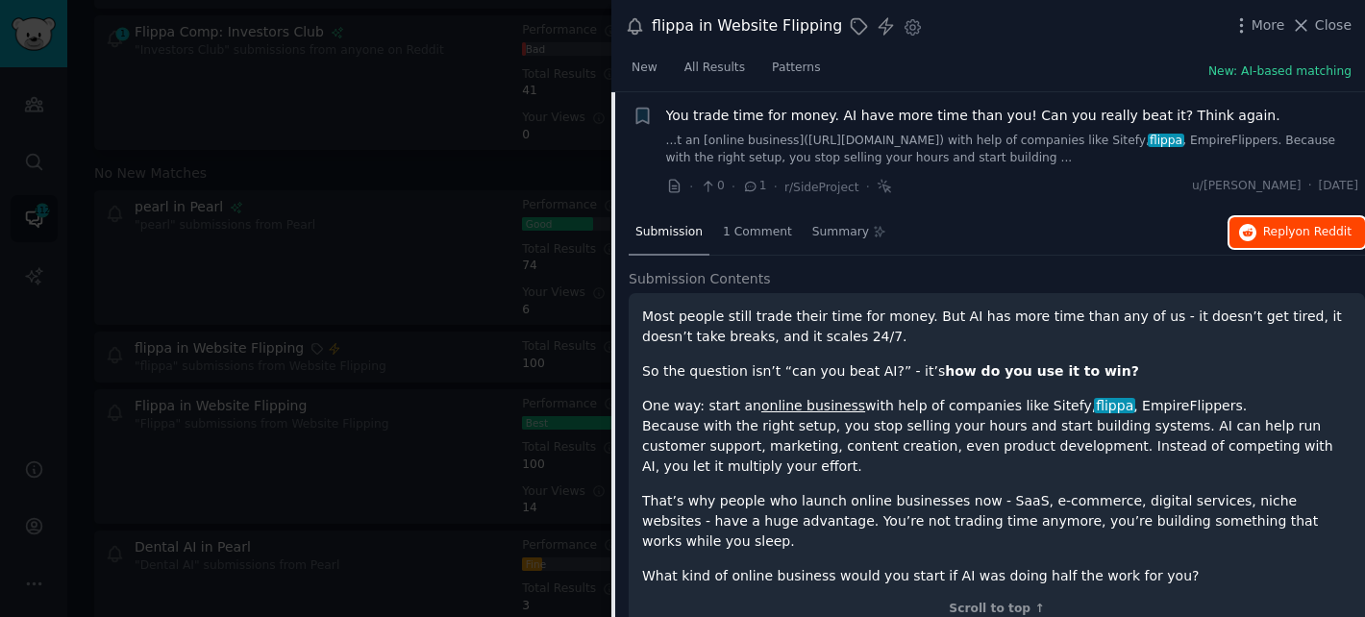
click at [1290, 230] on span "Reply on Reddit" at bounding box center [1307, 232] width 88 height 17
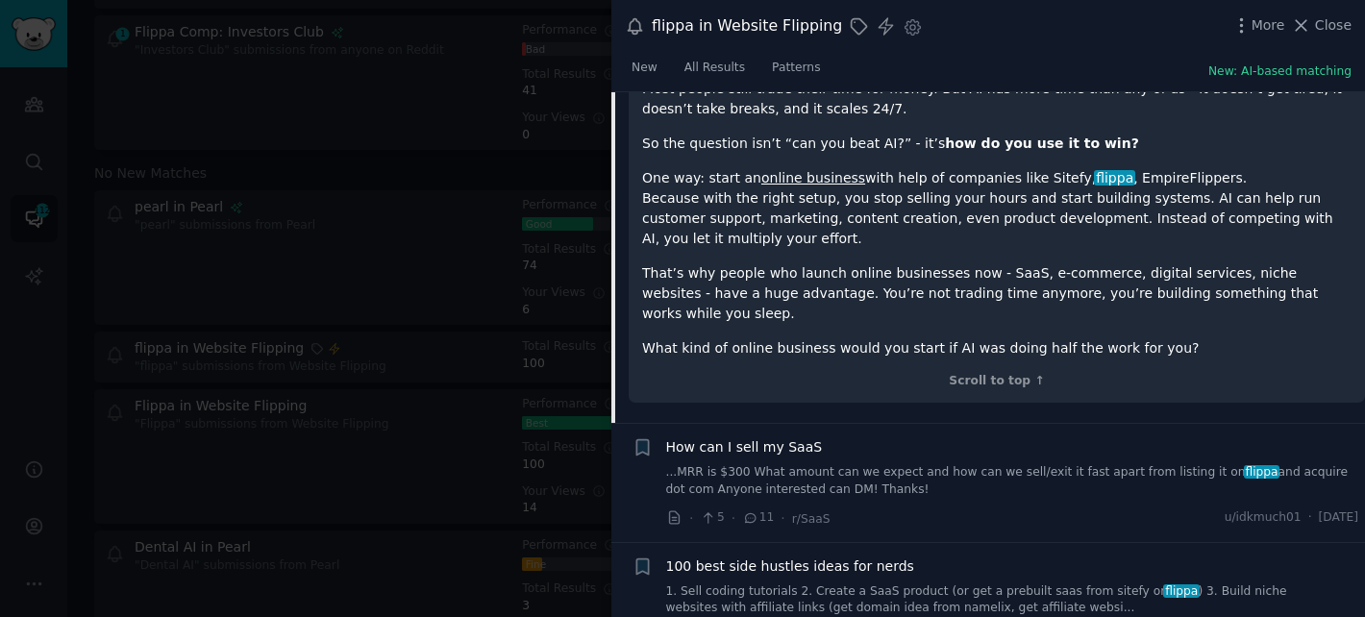
scroll to position [575, 0]
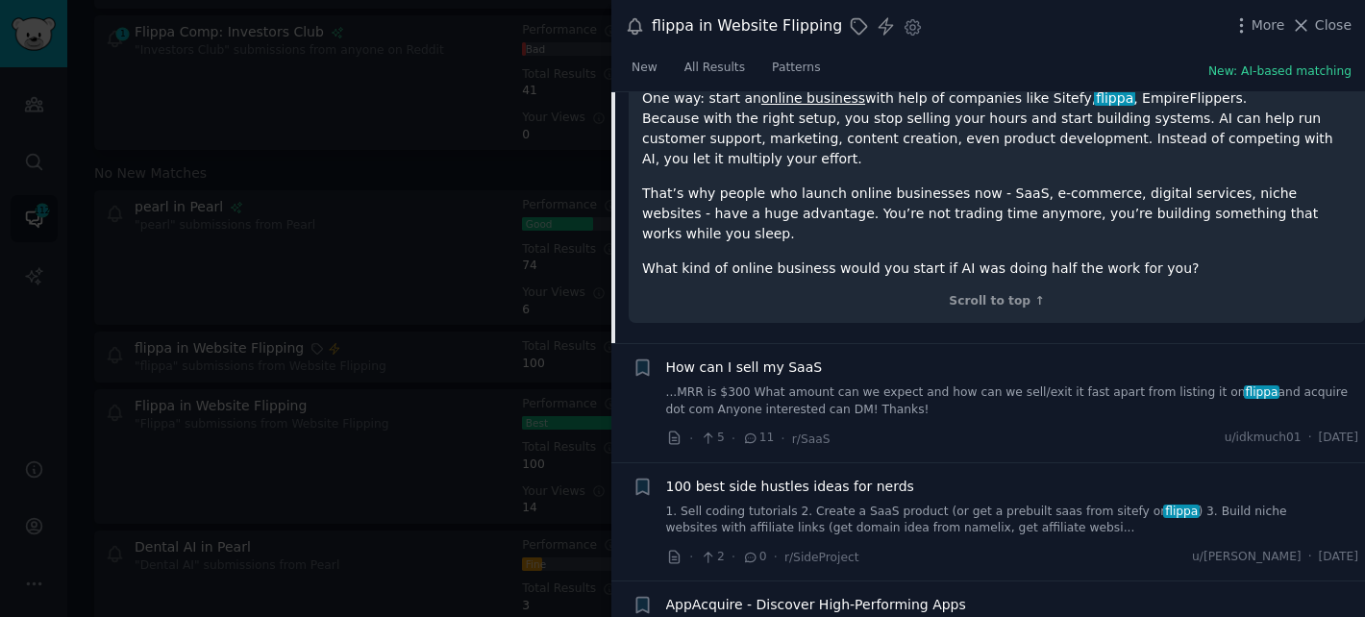
click at [785, 358] on span "How can I sell my SaaS" at bounding box center [744, 368] width 157 height 20
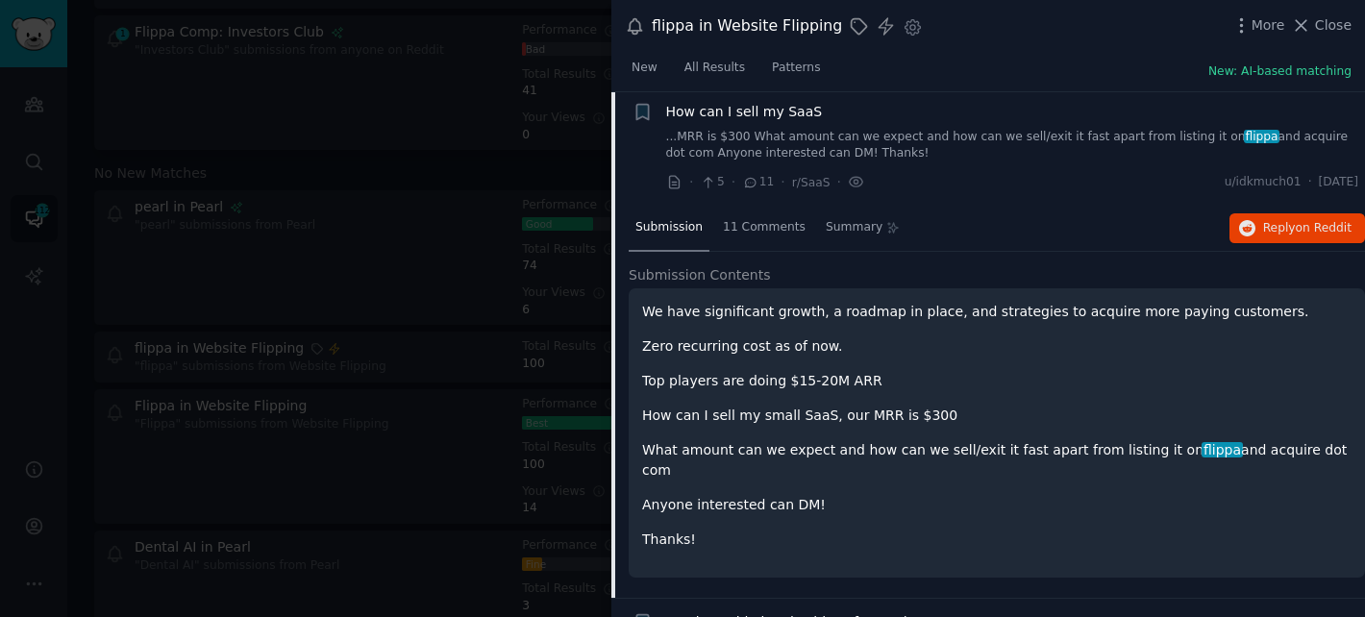
scroll to position [386, 0]
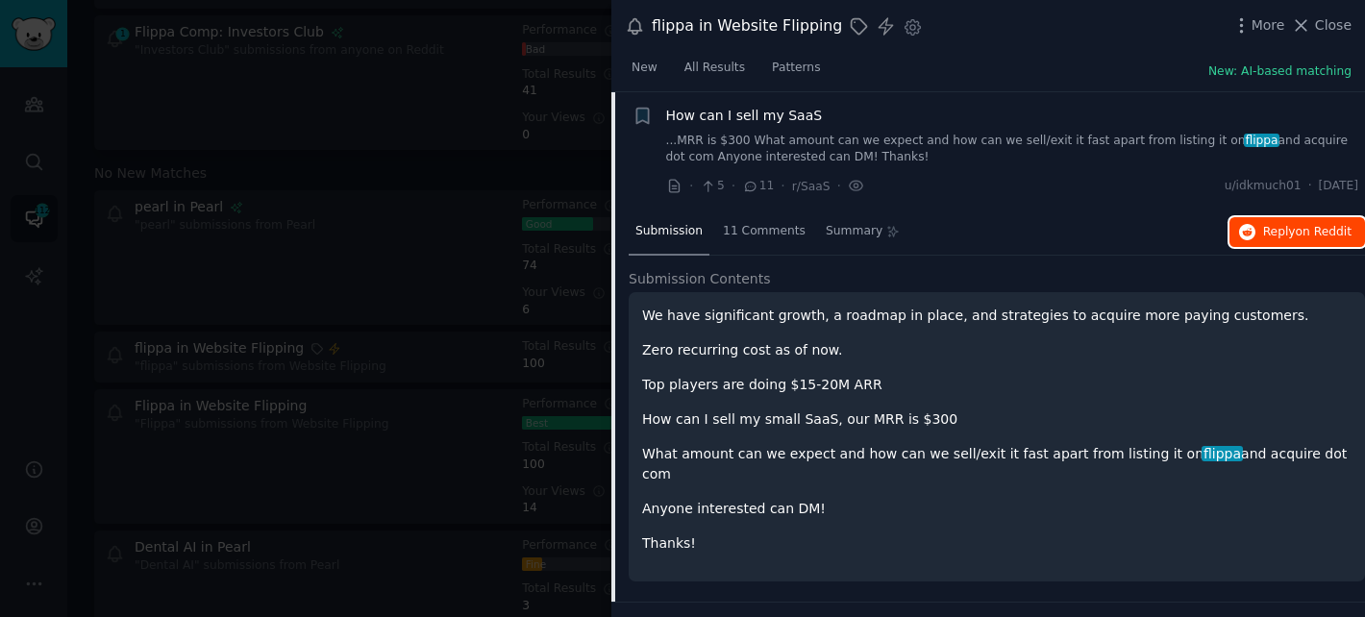
click at [1320, 234] on span "on Reddit" at bounding box center [1324, 231] width 56 height 13
